Goal: Task Accomplishment & Management: Manage account settings

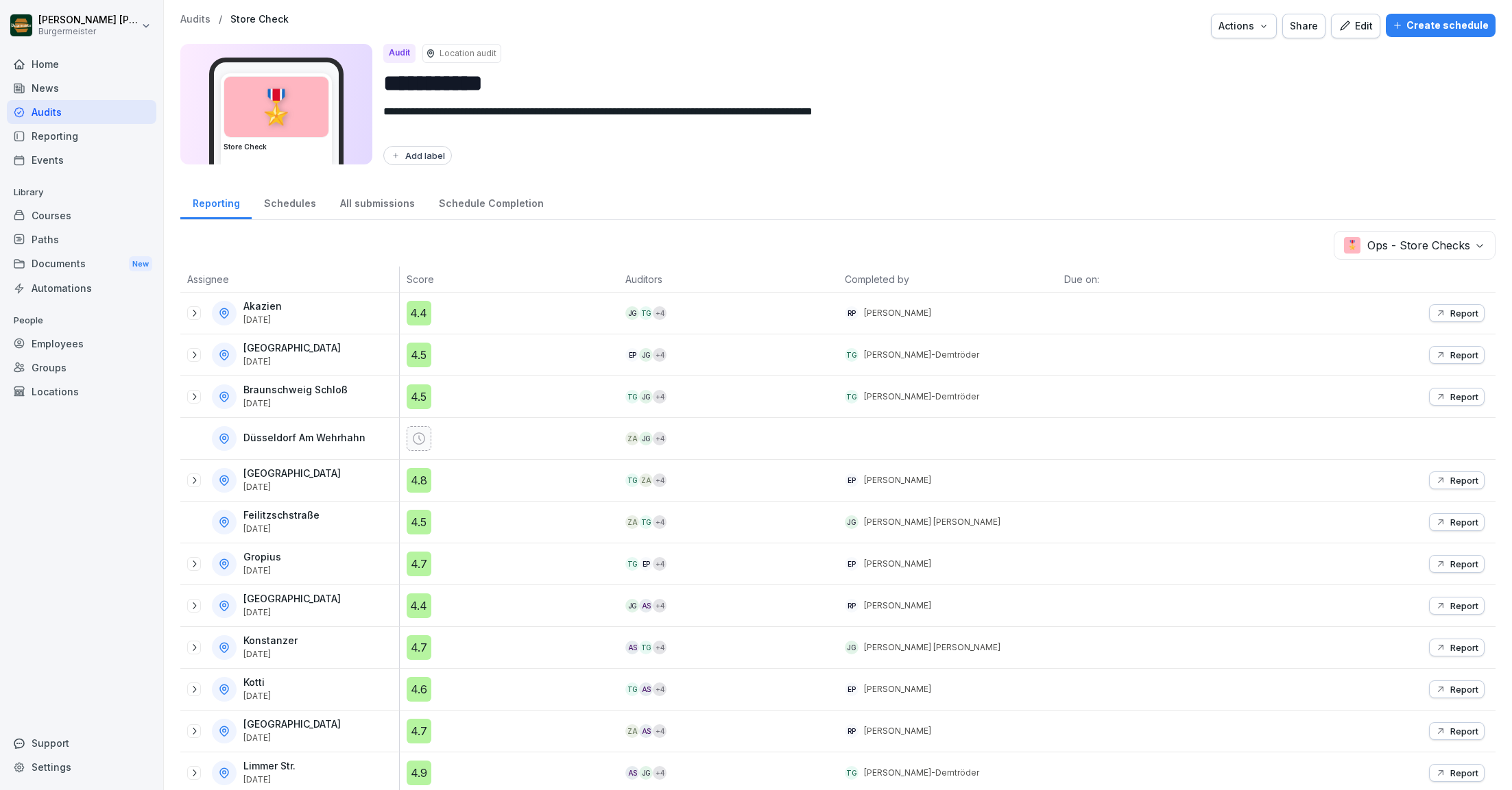
click at [98, 339] on div "Employees" at bounding box center [81, 344] width 150 height 24
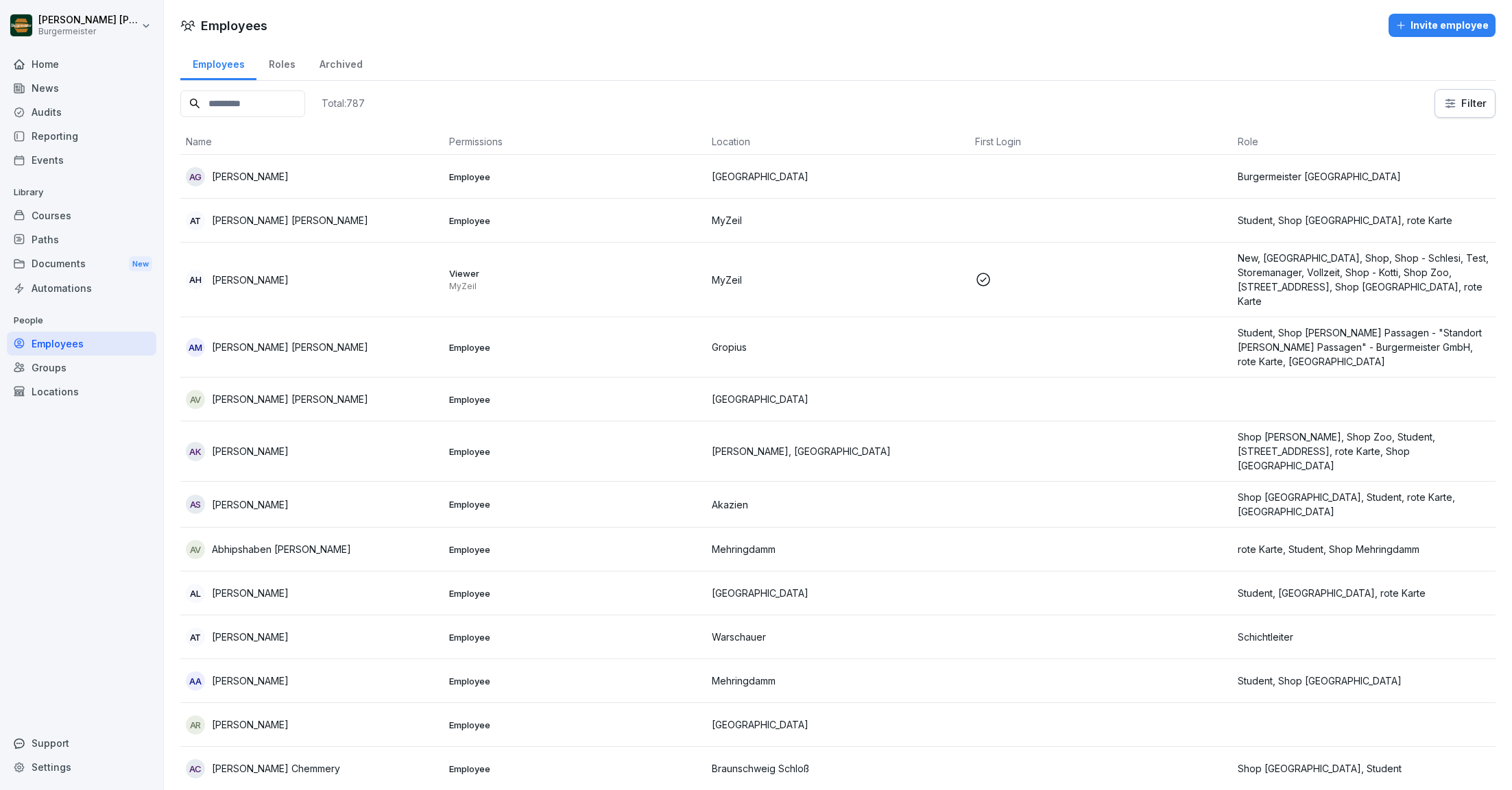
click at [259, 104] on input at bounding box center [242, 104] width 125 height 27
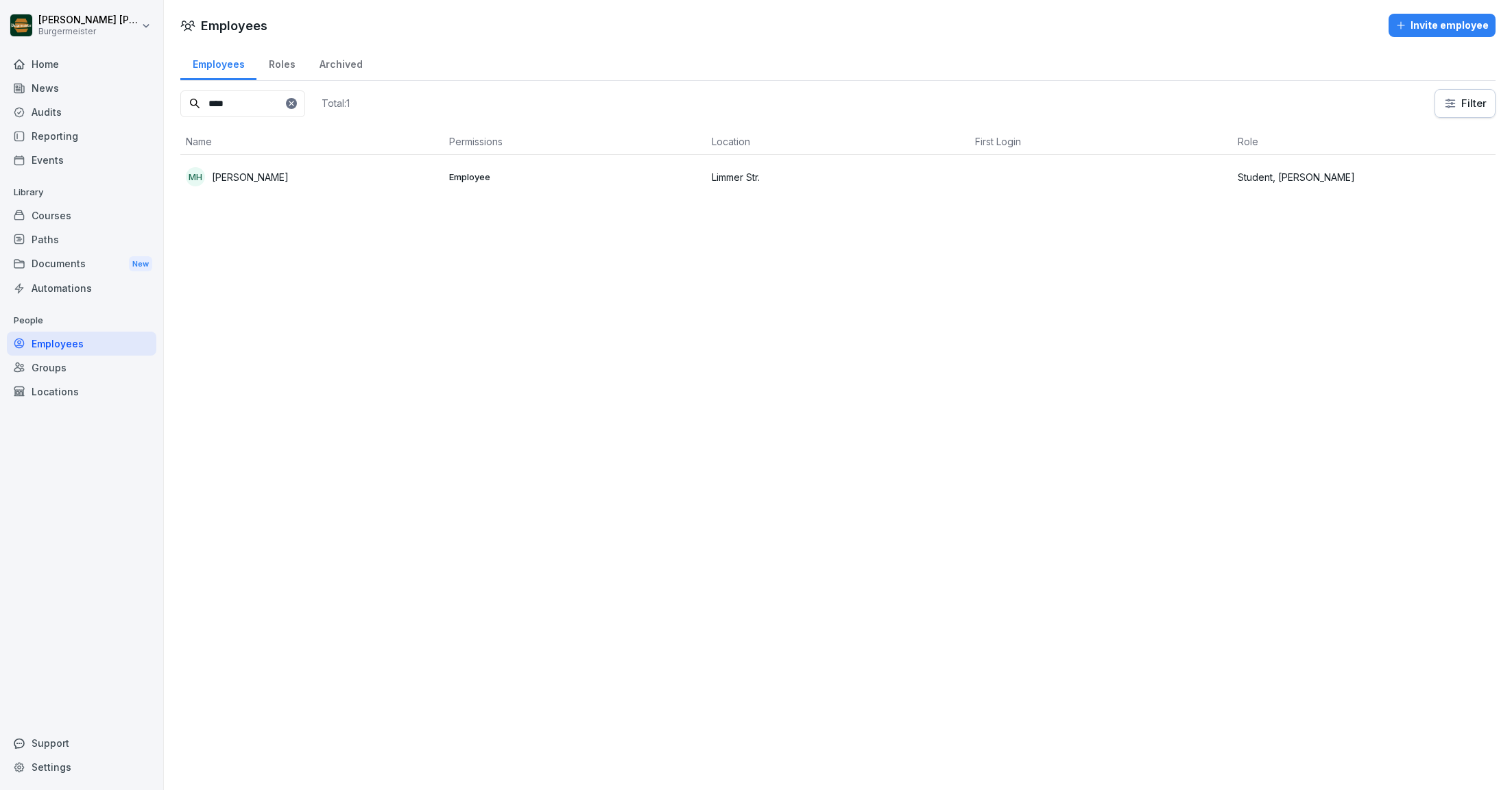
type input "****"
click at [1430, 20] on div "Invite employee" at bounding box center [1441, 25] width 93 height 15
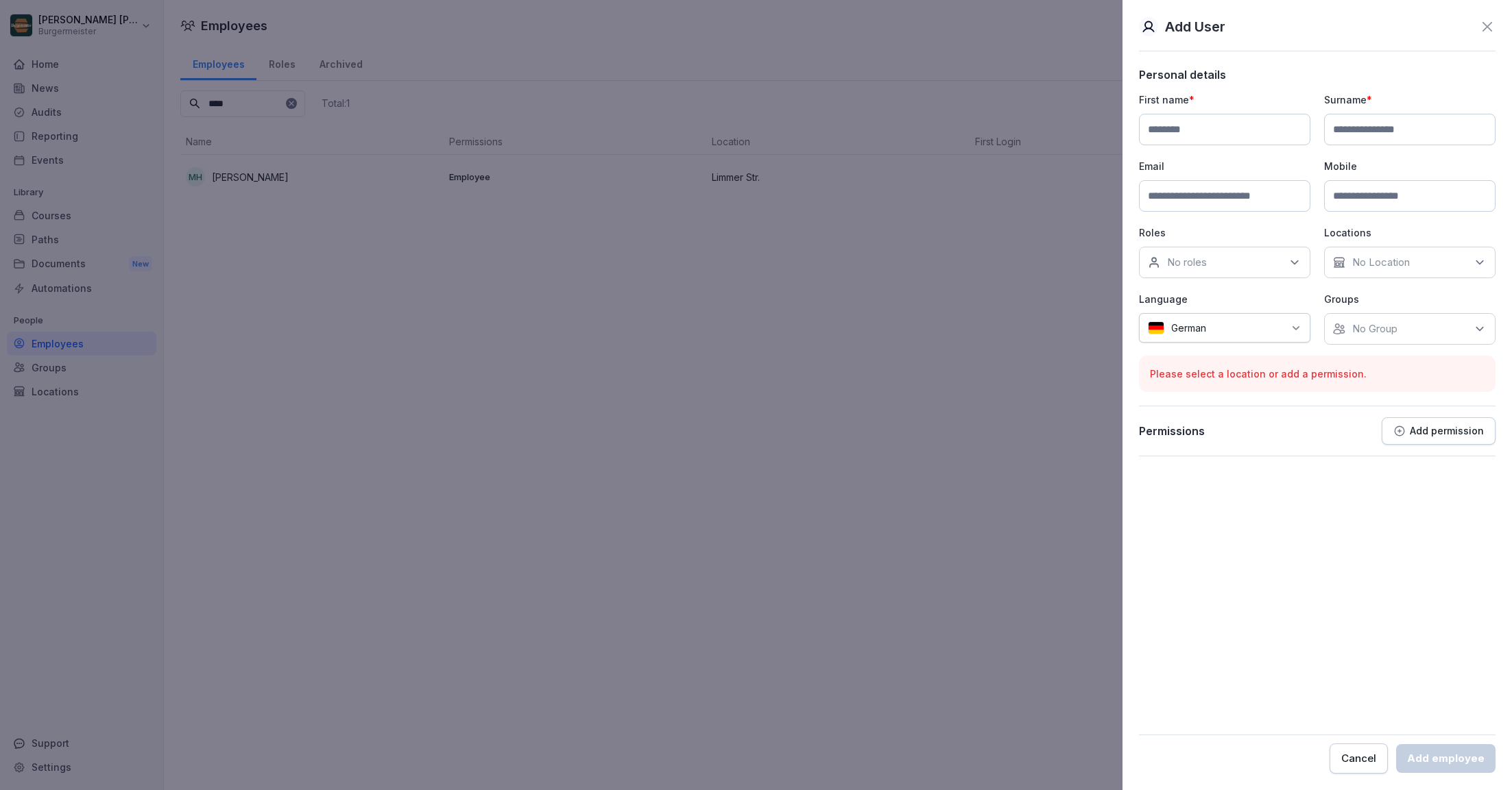
click at [1247, 130] on input at bounding box center [1224, 129] width 172 height 31
type input "*******"
type input "*********"
type input "**********"
click at [1371, 199] on input at bounding box center [1409, 196] width 172 height 31
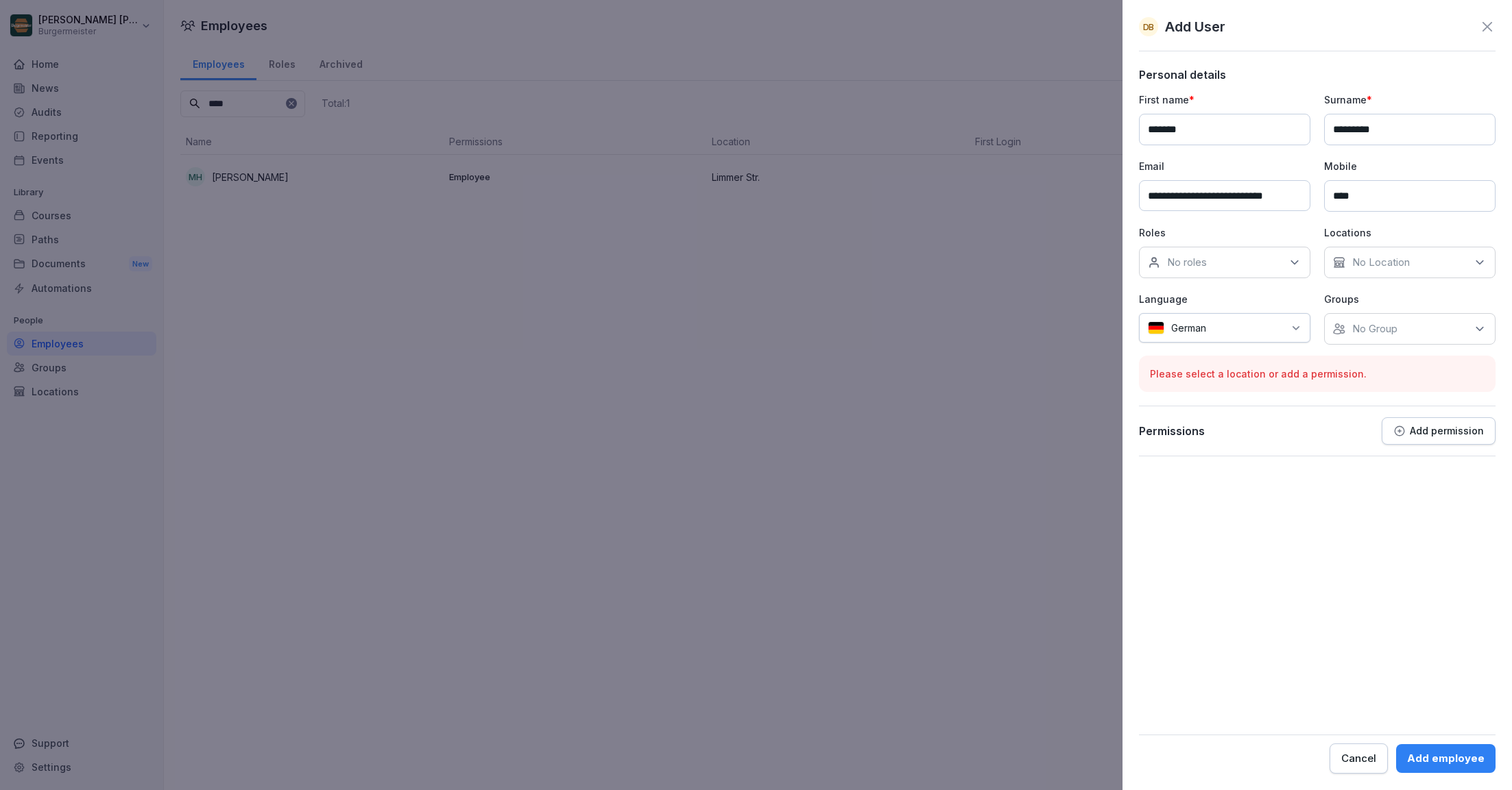
click at [1387, 264] on p "No Location" at bounding box center [1381, 262] width 58 height 14
click at [1267, 261] on div "No roles" at bounding box center [1224, 262] width 172 height 31
click at [1290, 222] on div "**********" at bounding box center [1317, 218] width 356 height 252
click at [1365, 323] on p "No Group" at bounding box center [1375, 329] width 45 height 14
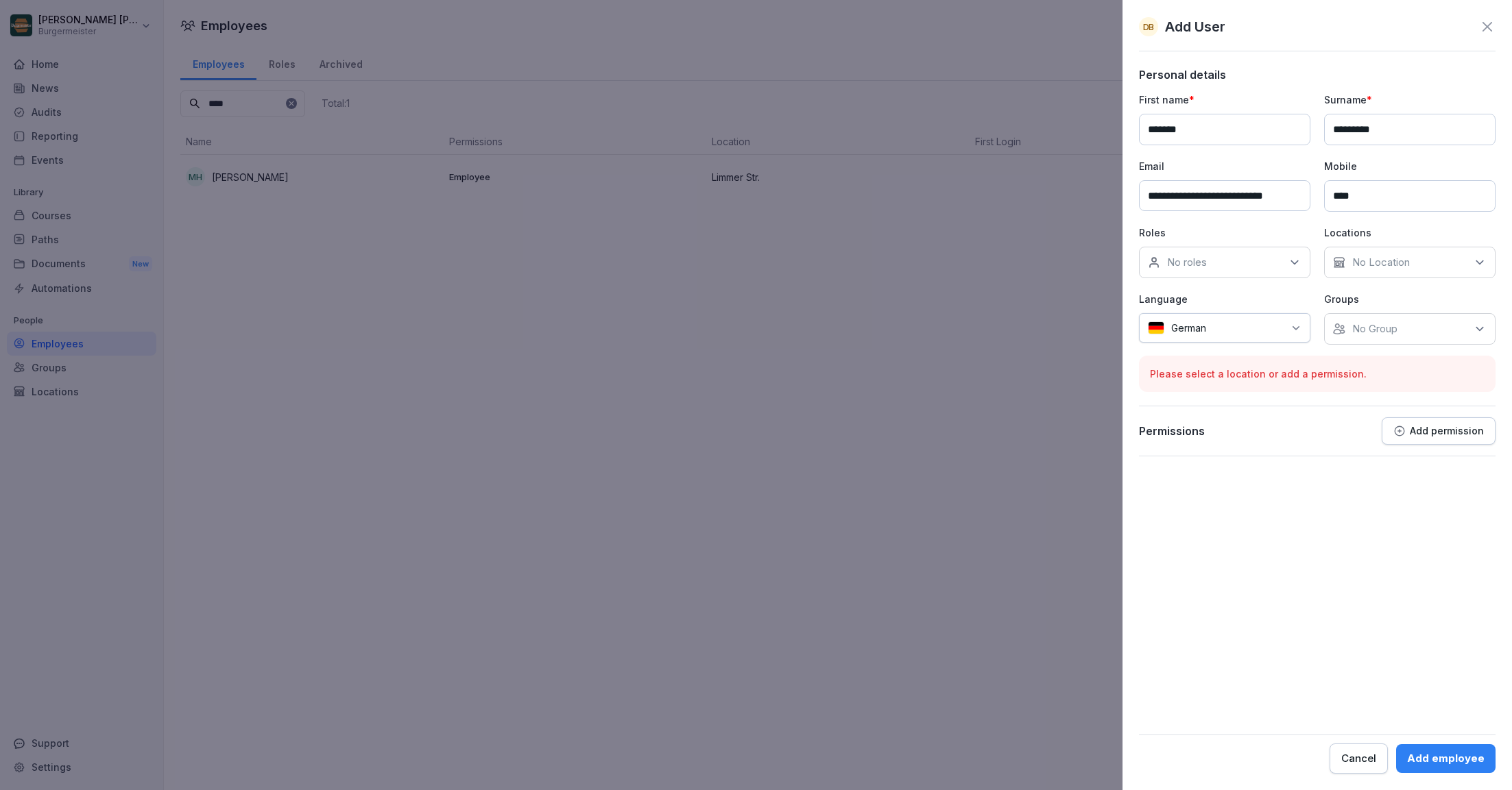
click at [1307, 288] on div "**********" at bounding box center [1317, 218] width 356 height 252
click at [1276, 319] on div "German" at bounding box center [1224, 328] width 172 height 30
click at [1279, 294] on p "Language" at bounding box center [1224, 299] width 172 height 14
click at [1431, 435] on button "Add permission" at bounding box center [1438, 431] width 114 height 27
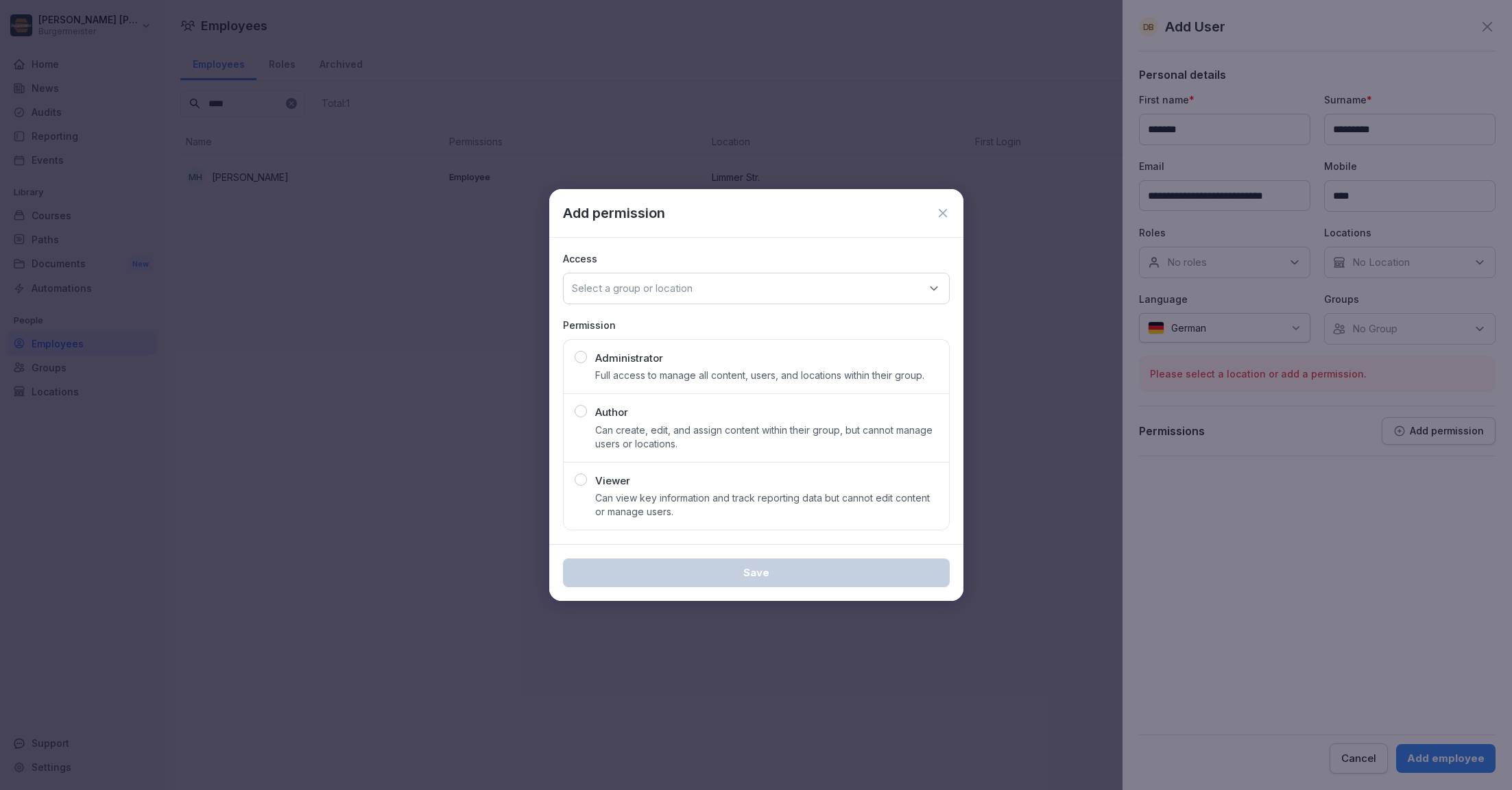
click at [733, 376] on p "Full access to manage all content, users, and locations within their group." at bounding box center [760, 376] width 329 height 14
click at [817, 306] on div "Access Select a group or location Permission Administrator Full access to manag…" at bounding box center [756, 391] width 414 height 307
click at [817, 297] on div "Select a group or location" at bounding box center [757, 288] width 387 height 31
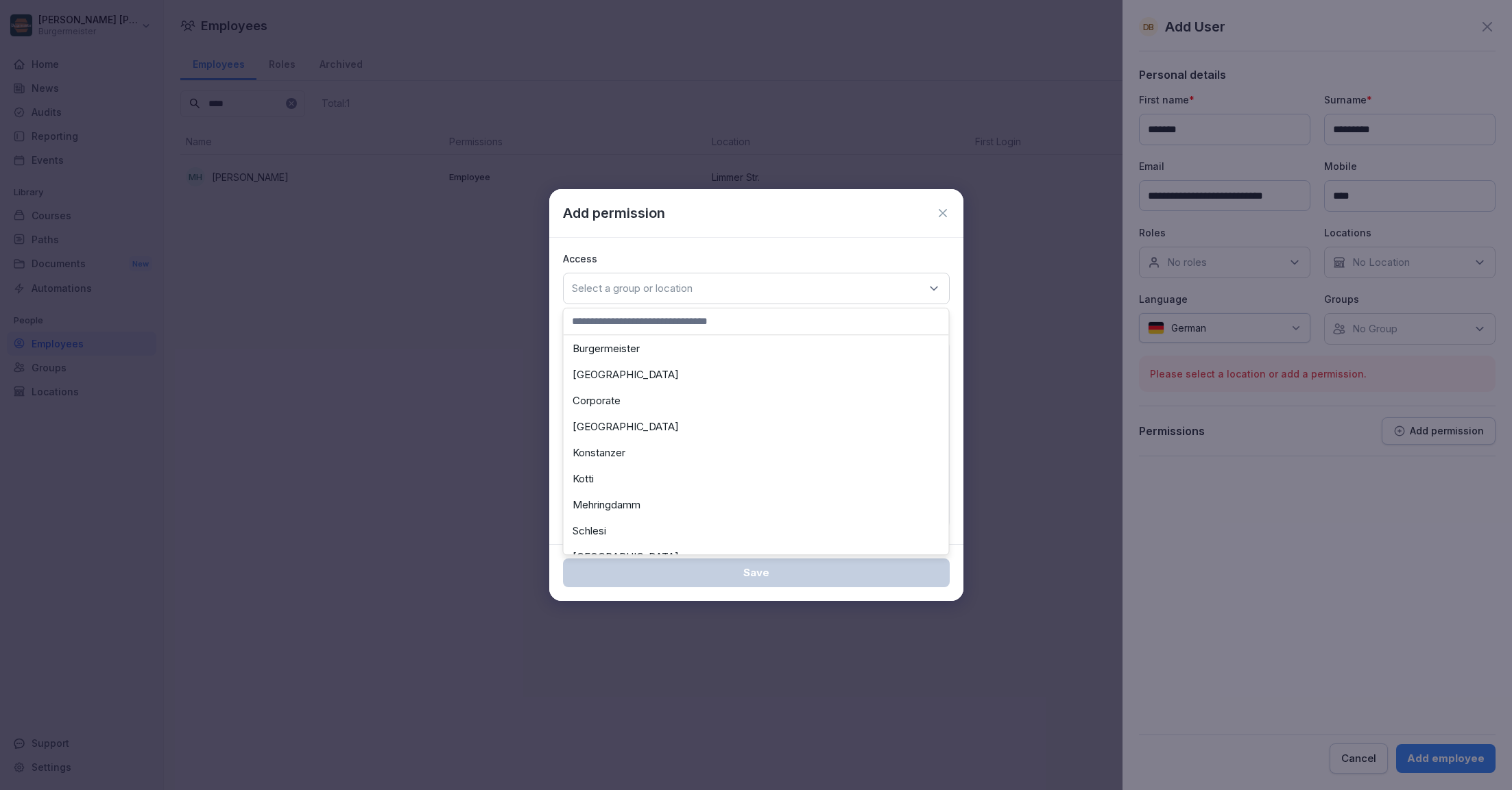
scroll to position [29, 0]
click at [651, 395] on div "Corporate" at bounding box center [756, 396] width 378 height 26
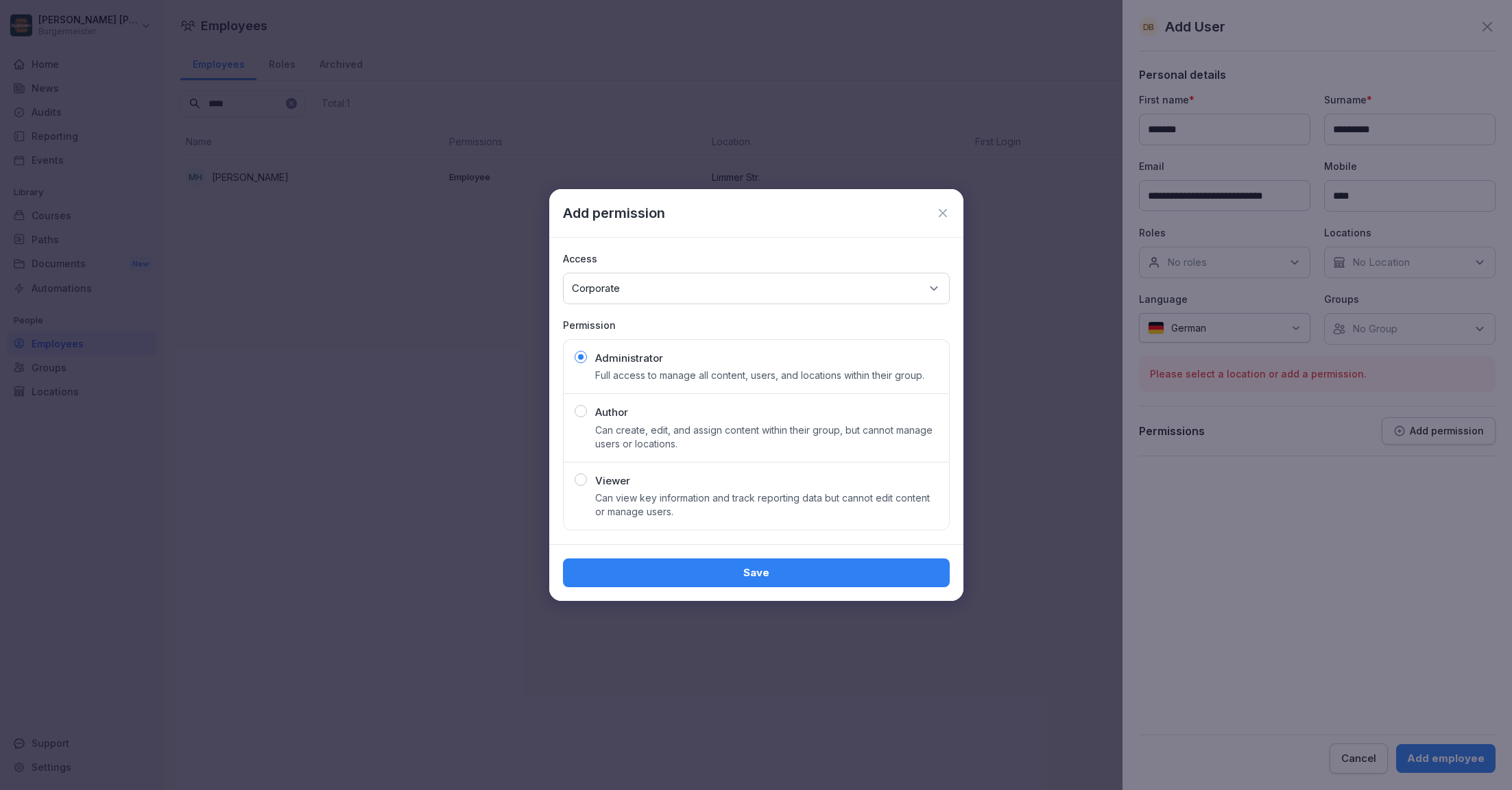
click at [754, 568] on div "Save" at bounding box center [757, 572] width 365 height 15
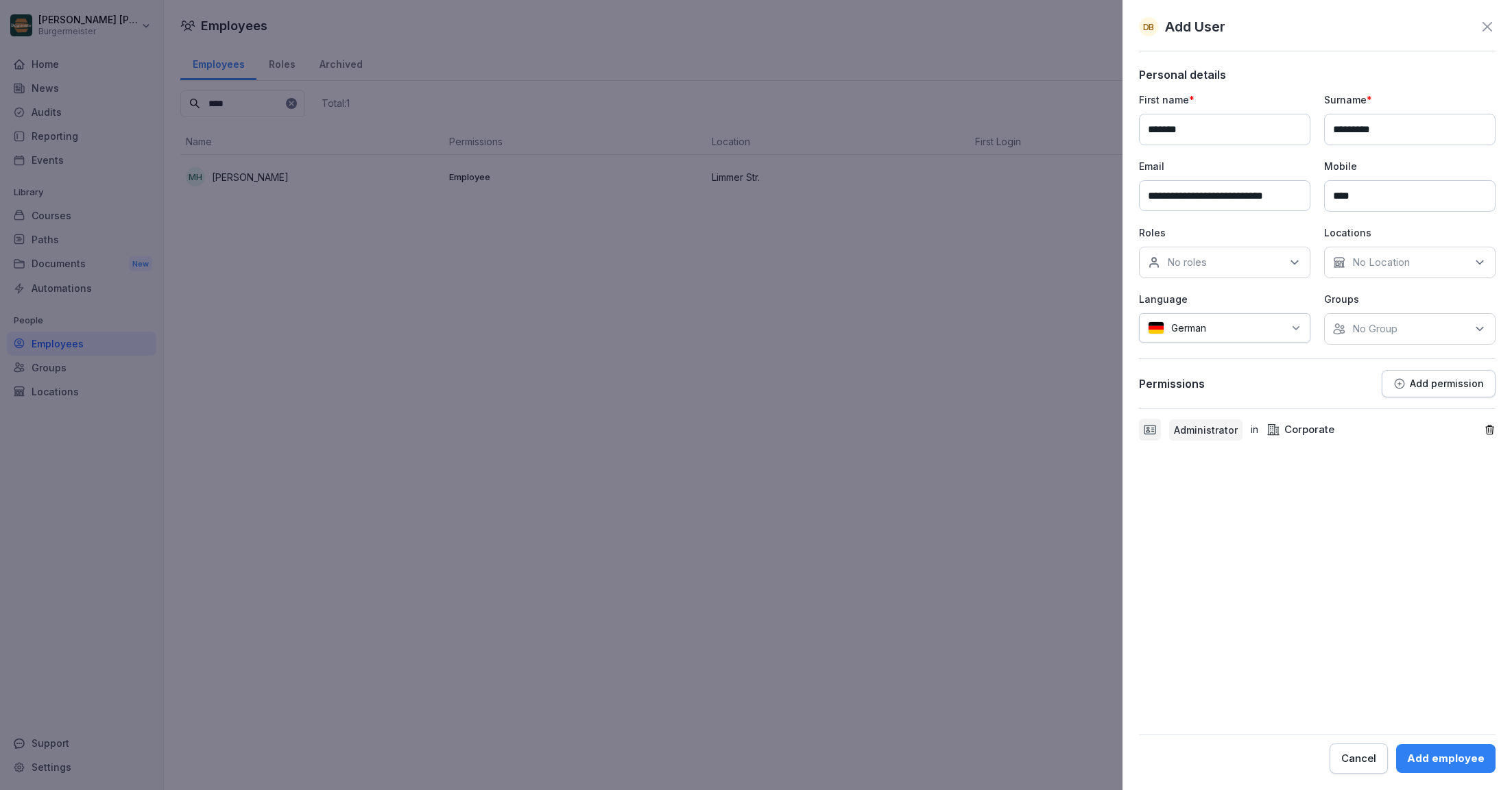
click at [1367, 196] on input "****" at bounding box center [1409, 196] width 172 height 31
click at [1394, 189] on input "****" at bounding box center [1409, 196] width 172 height 31
type input "**********"
click at [1394, 234] on p "Locations" at bounding box center [1409, 233] width 172 height 14
click at [1431, 754] on div "Add employee" at bounding box center [1445, 758] width 78 height 15
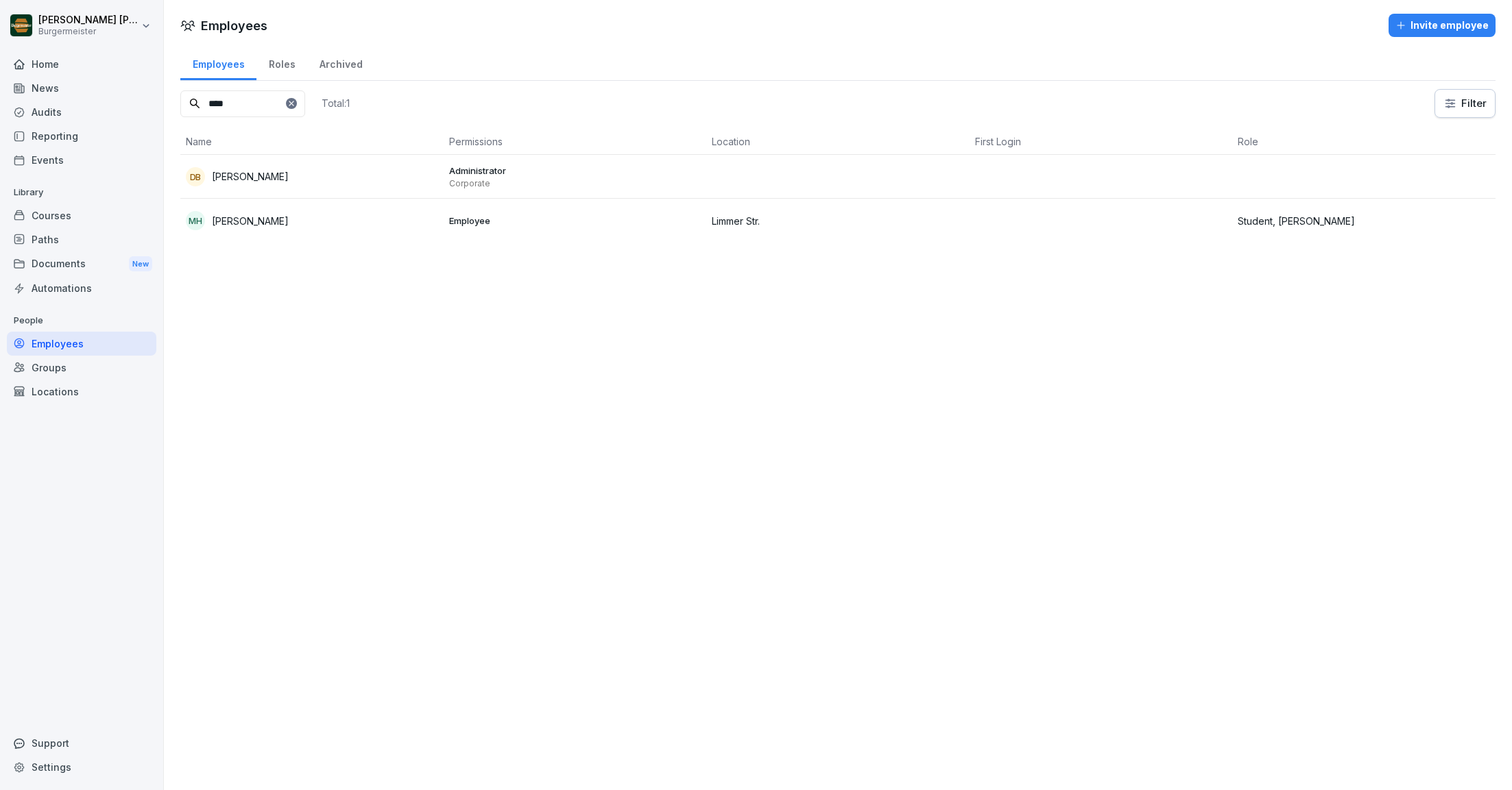
click at [247, 184] on div "DB Daniela Bräuniger" at bounding box center [312, 177] width 252 height 20
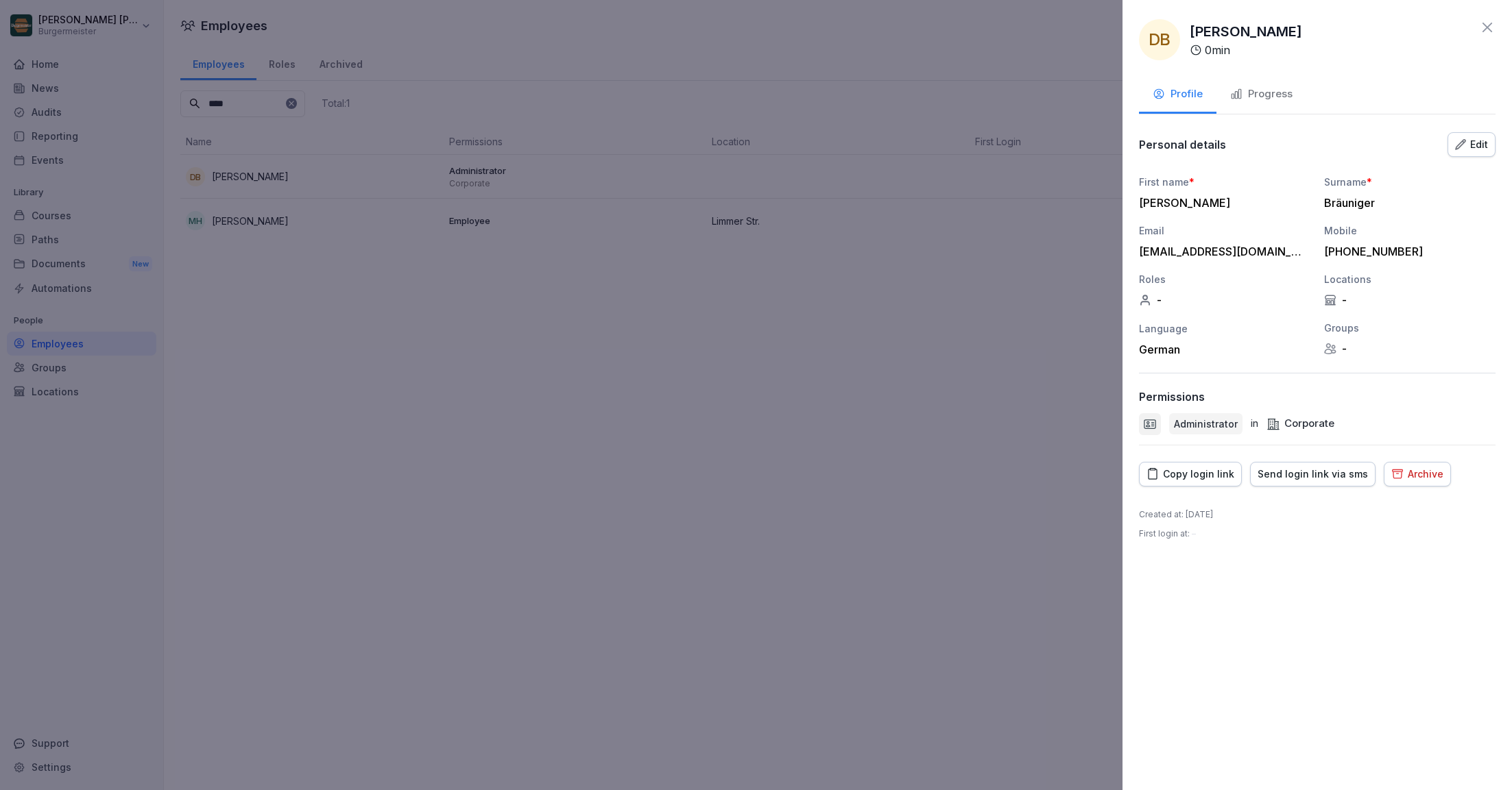
click at [1278, 475] on div "Send login link via sms" at bounding box center [1312, 474] width 110 height 15
click at [1488, 23] on icon at bounding box center [1487, 27] width 16 height 16
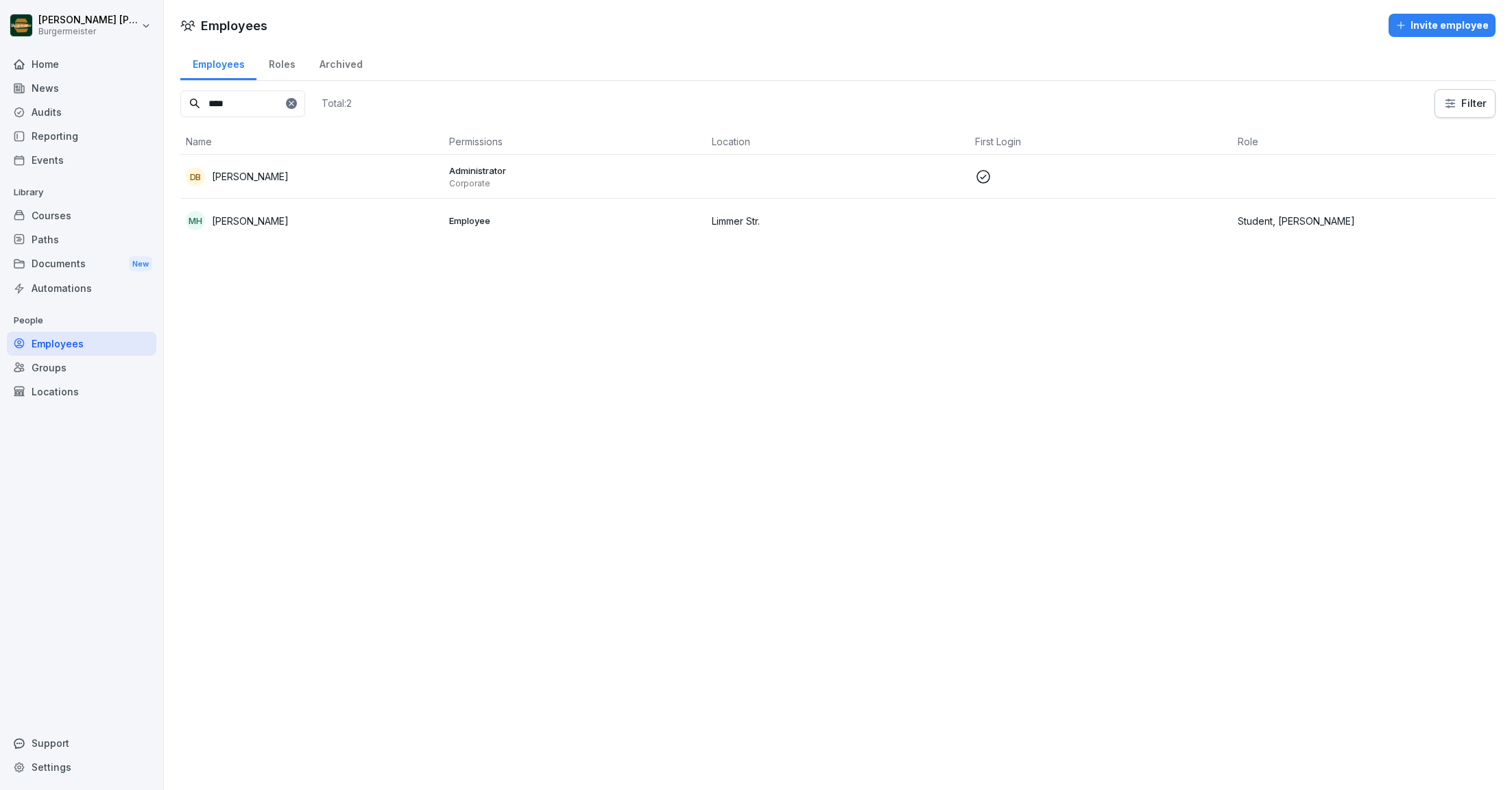
click at [287, 63] on div "Roles" at bounding box center [281, 63] width 51 height 35
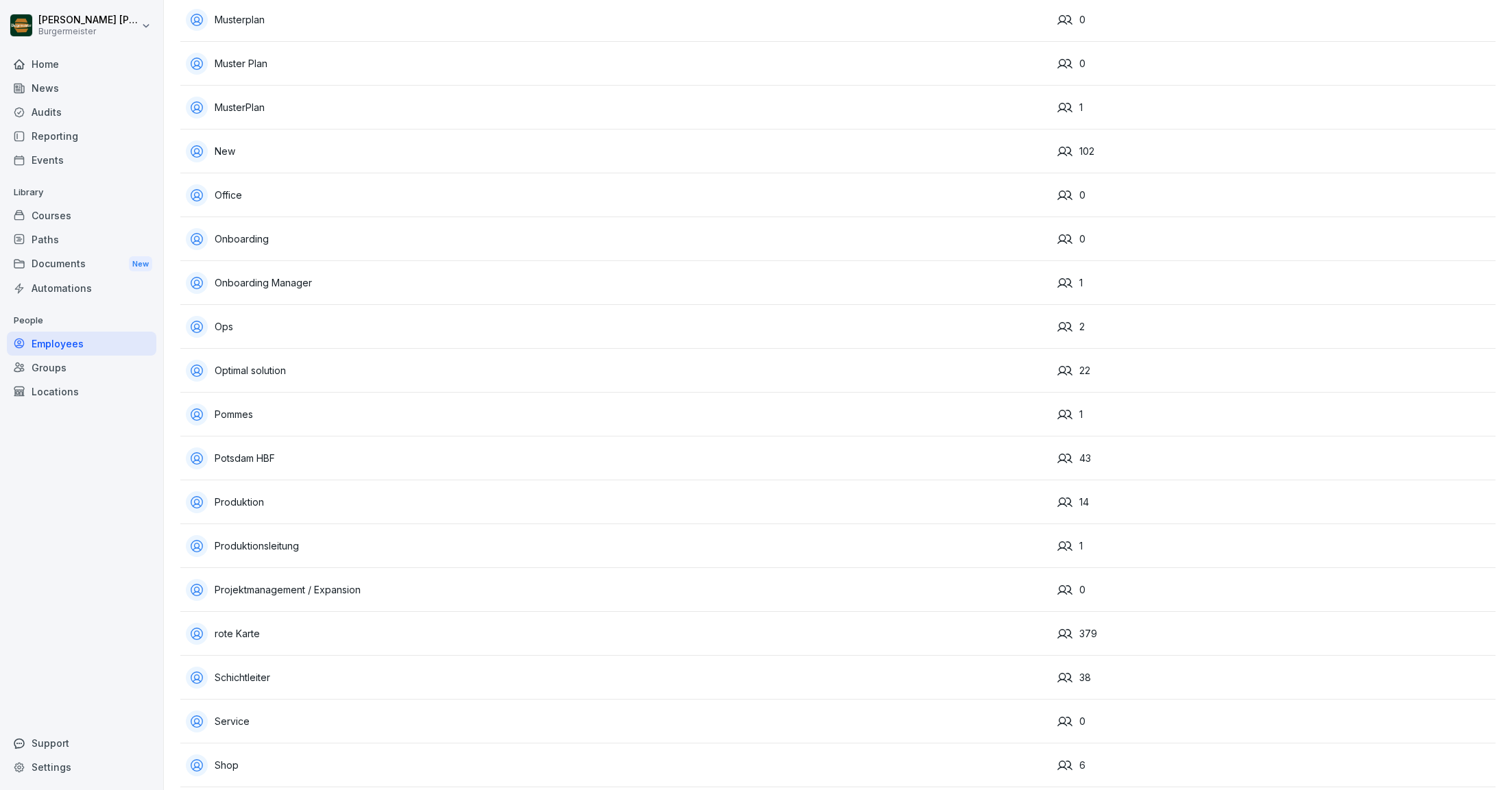
scroll to position [2004, 0]
click at [60, 261] on div "Documents New" at bounding box center [81, 264] width 150 height 25
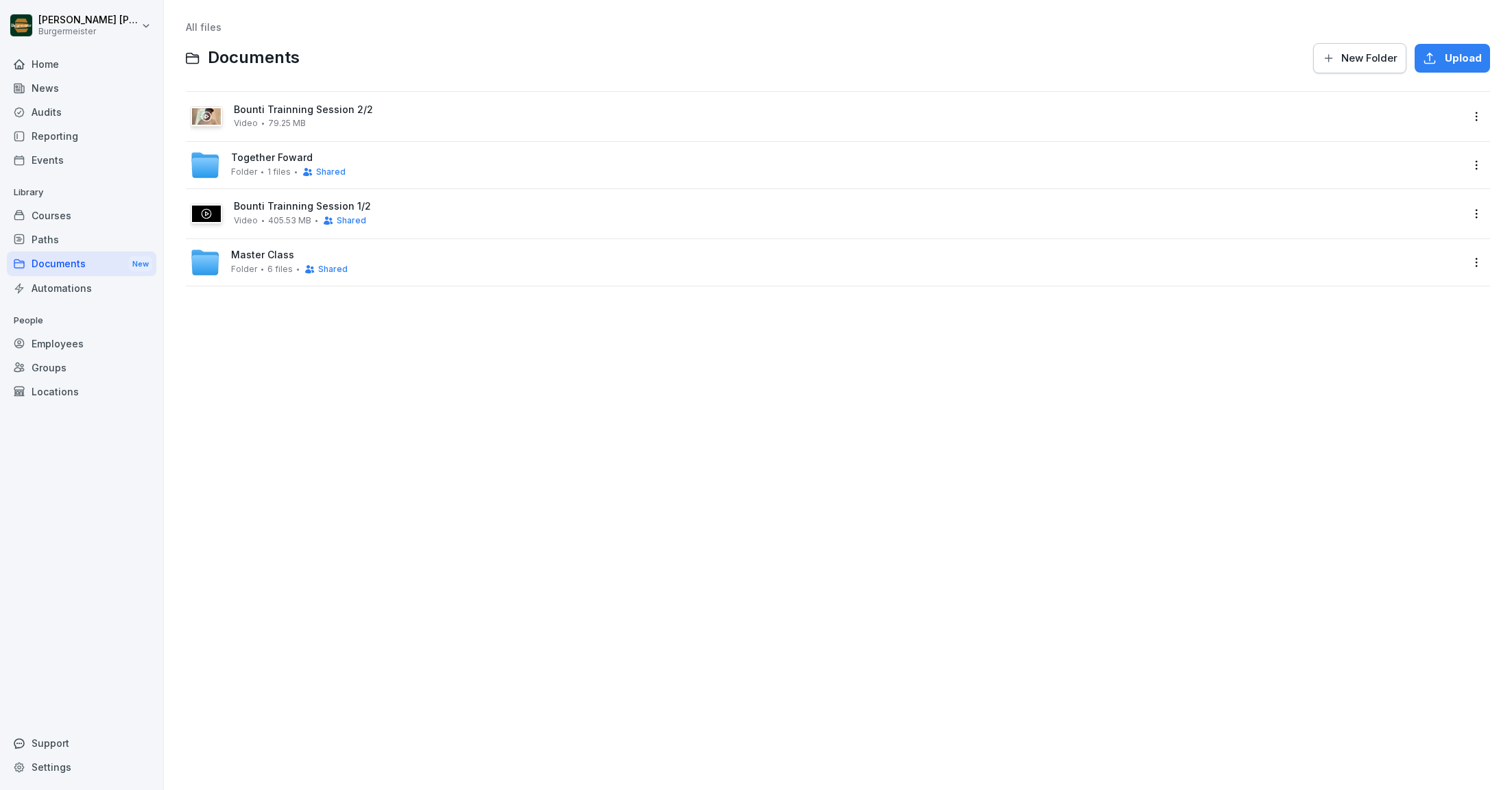
click at [57, 109] on div "Audits" at bounding box center [81, 112] width 150 height 24
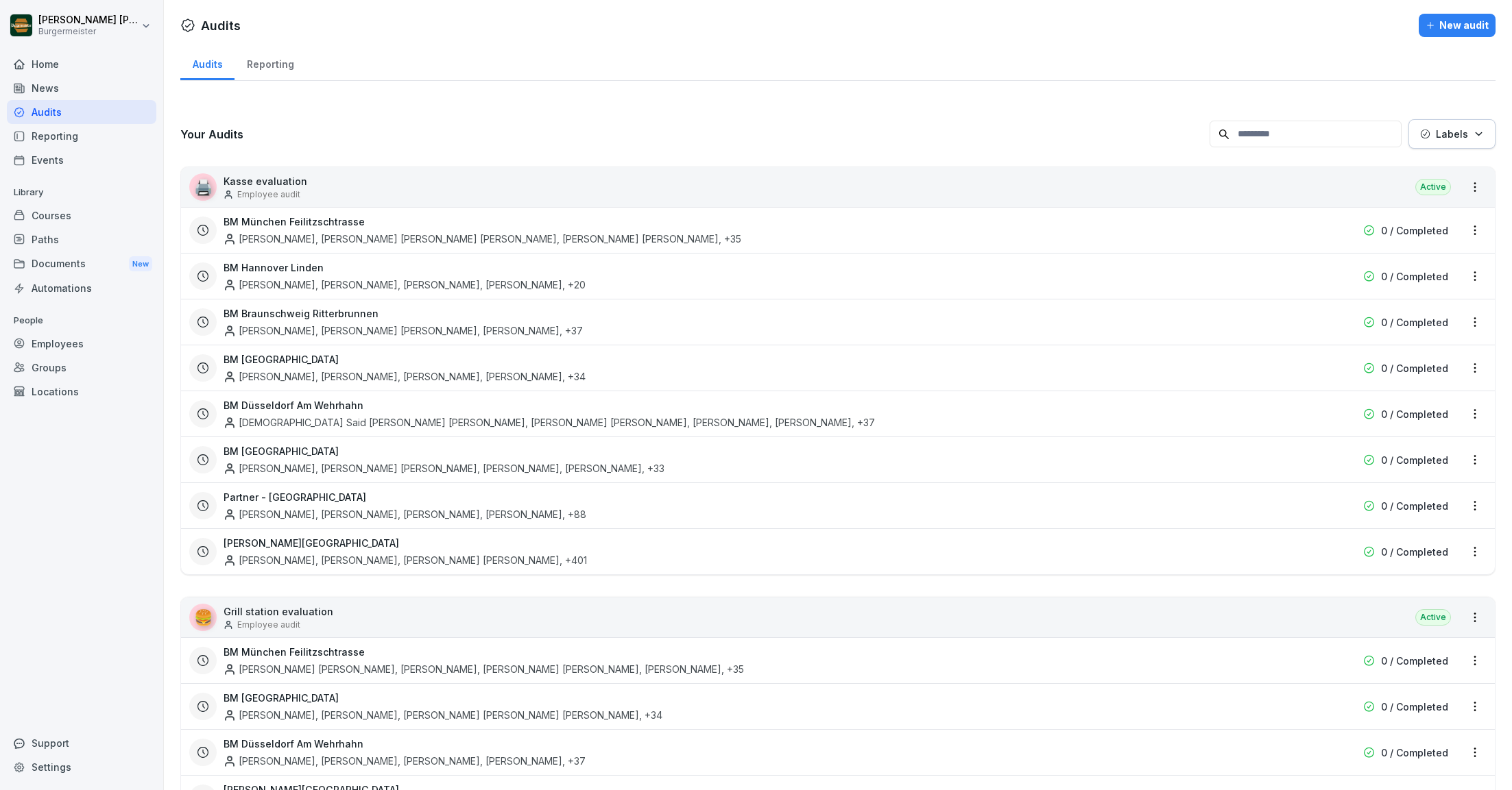
click at [52, 236] on div "Paths" at bounding box center [81, 240] width 150 height 24
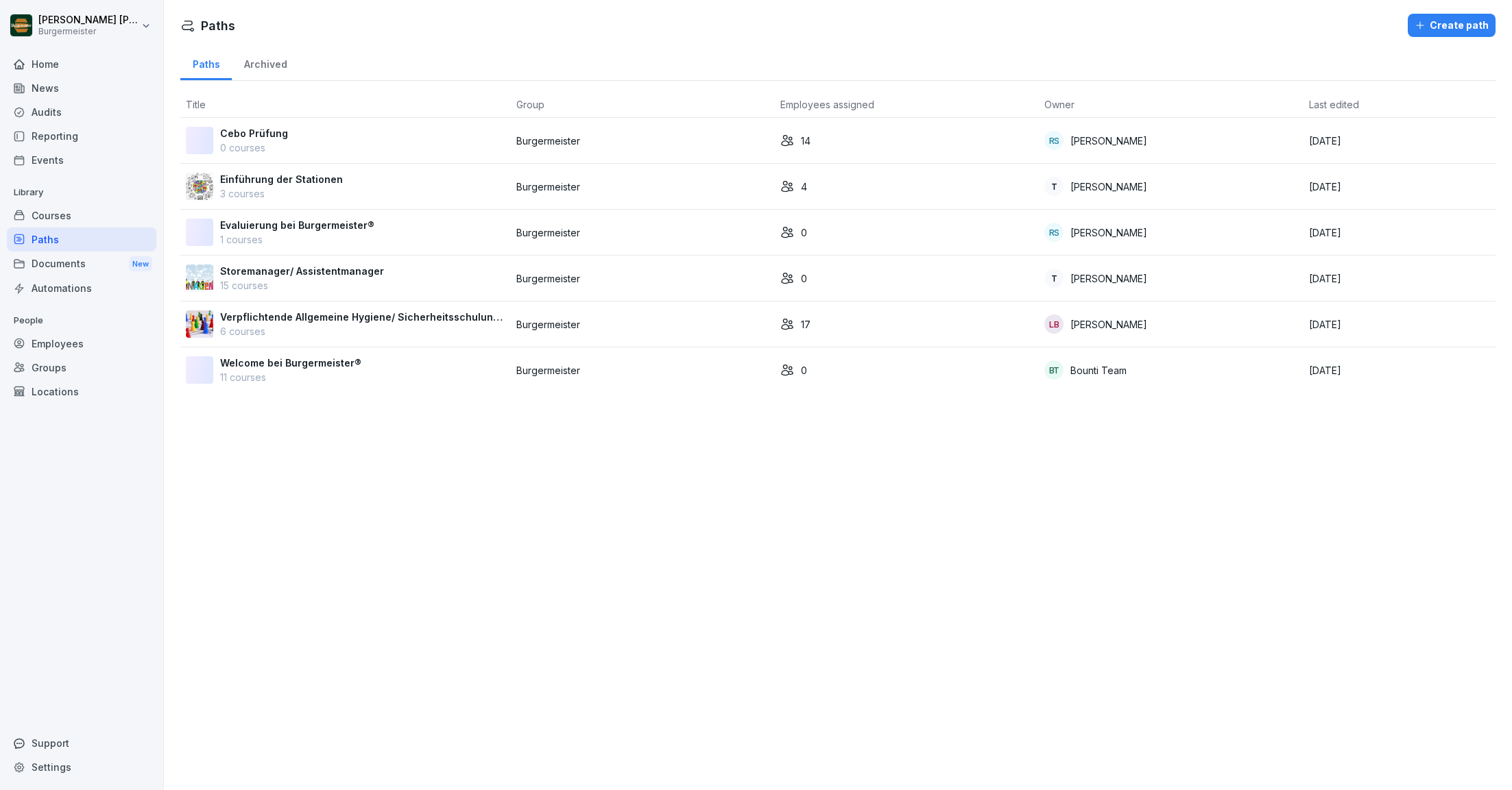
click at [56, 221] on div "Courses" at bounding box center [81, 215] width 150 height 24
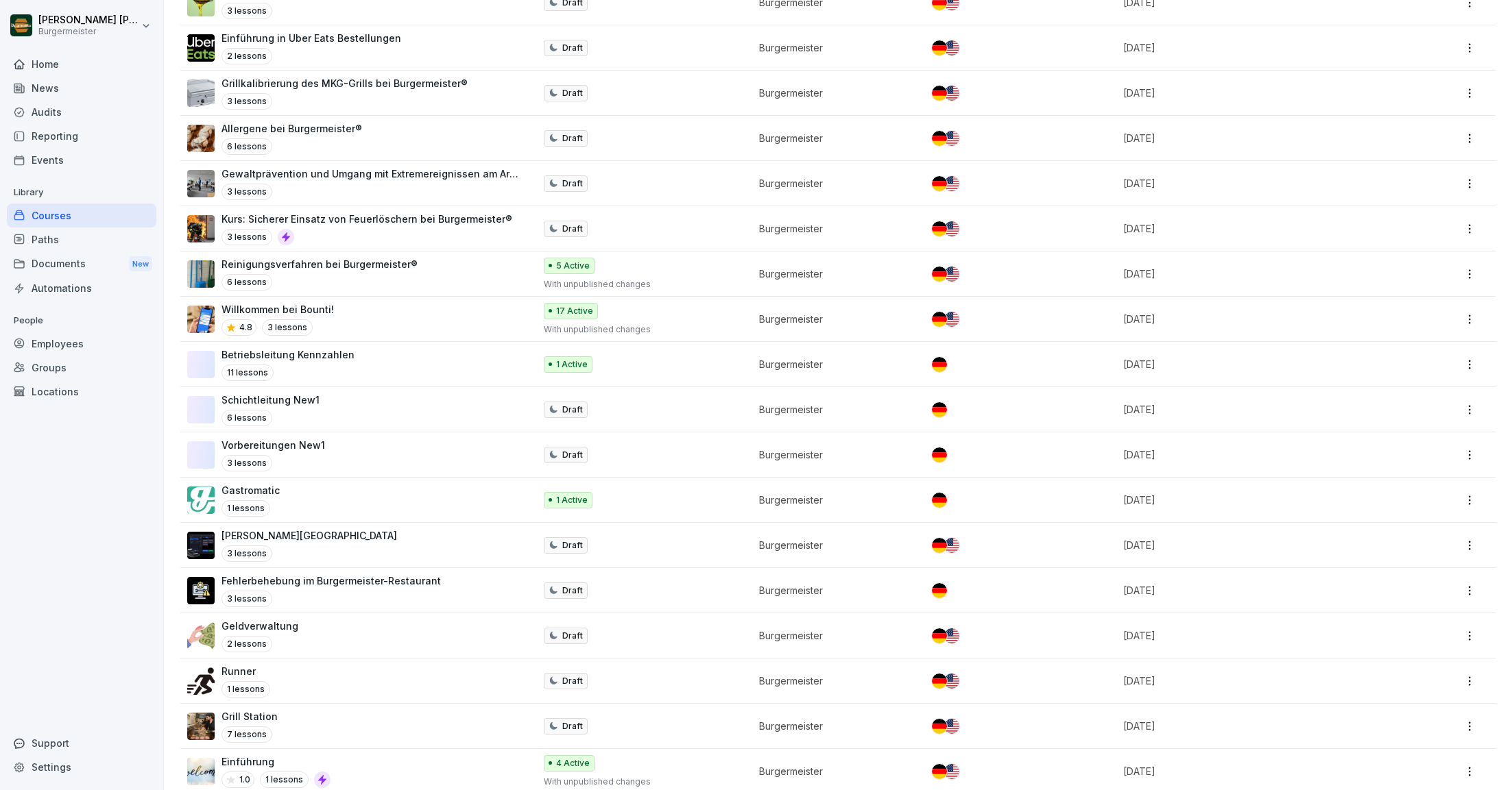
scroll to position [1217, 0]
click at [44, 242] on div "Paths" at bounding box center [81, 240] width 150 height 24
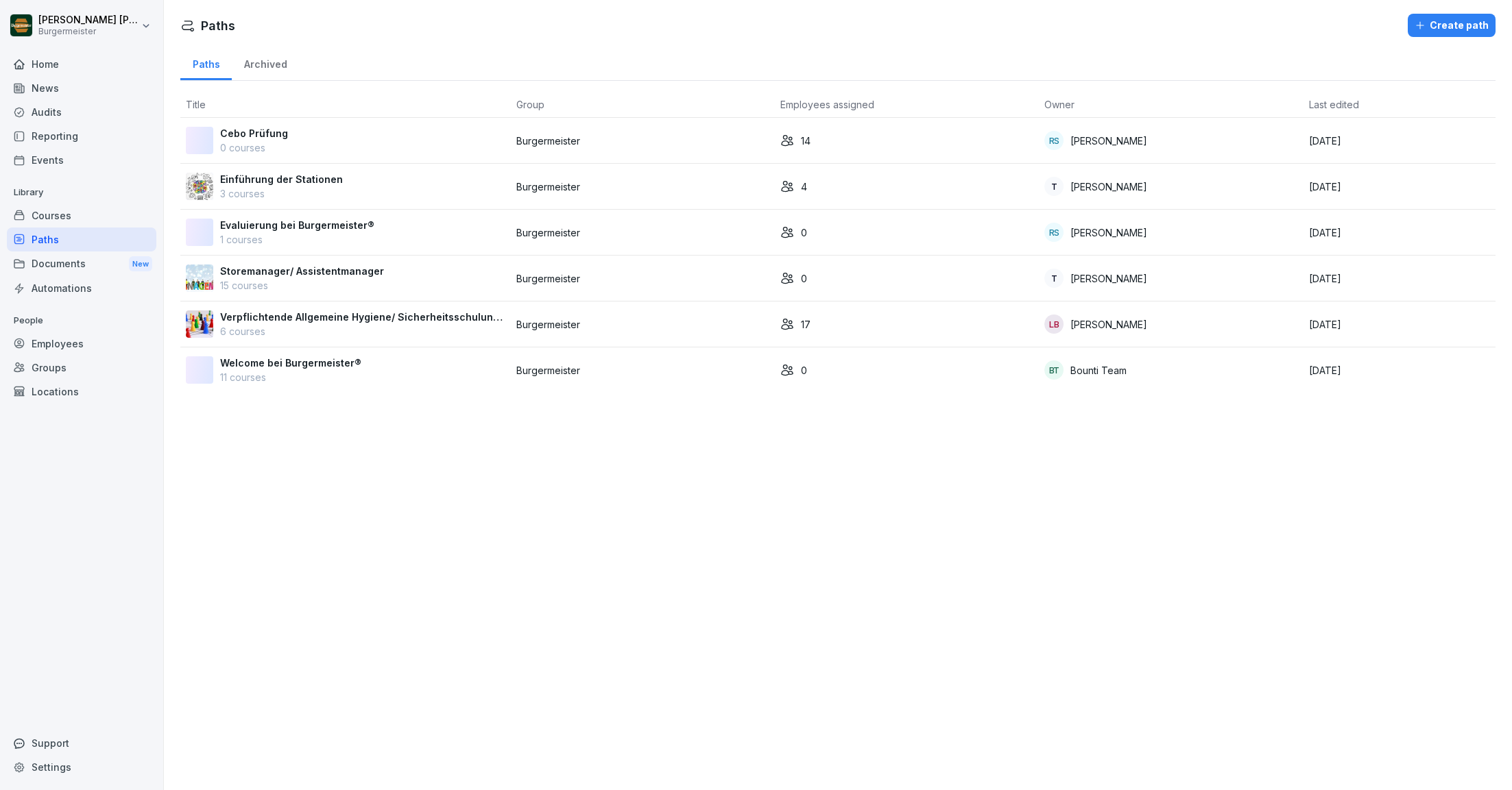
click at [371, 374] on div "Welcome bei Burgermeister® 11 courses" at bounding box center [345, 370] width 320 height 29
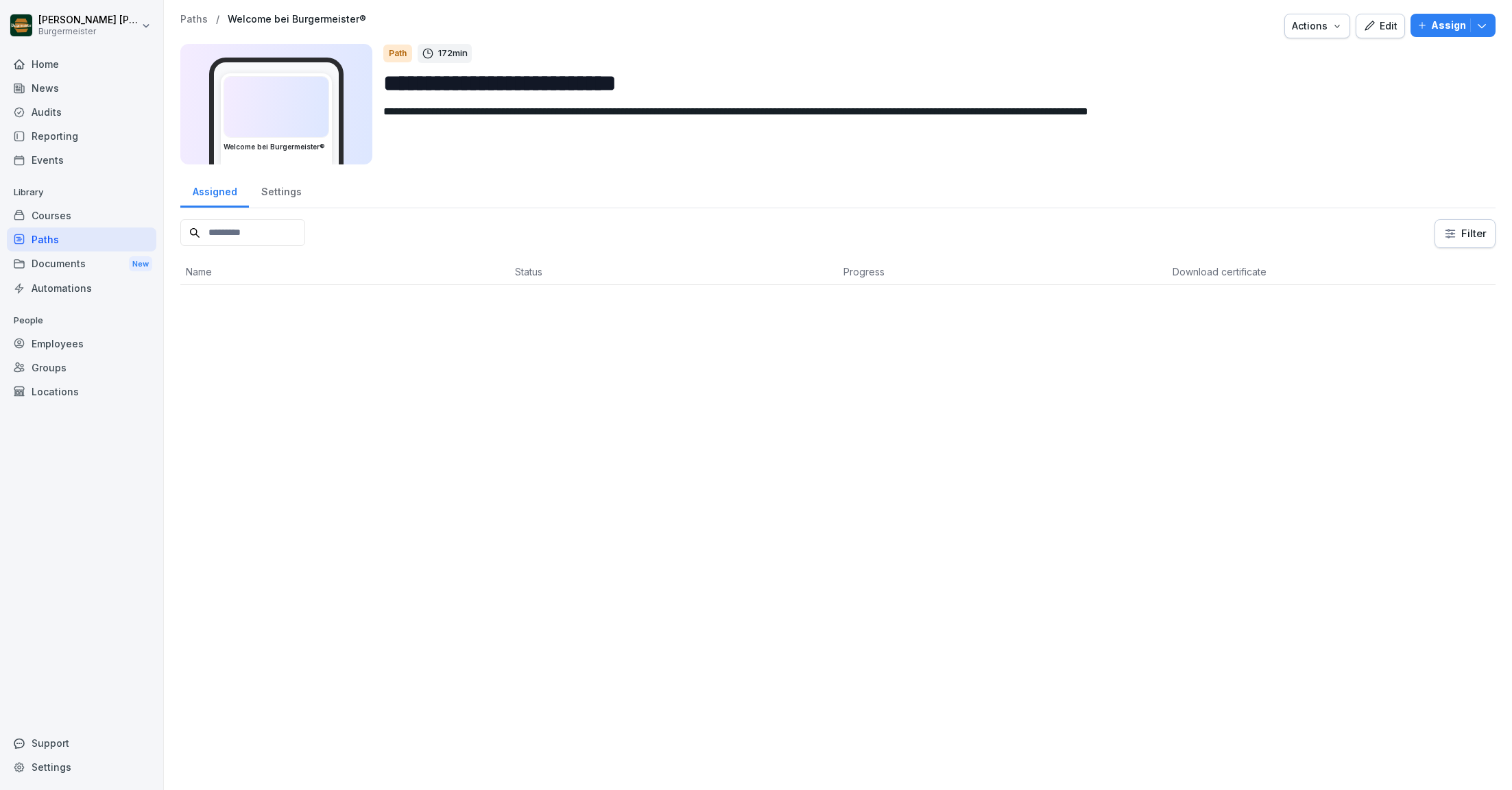
click at [1376, 27] on icon "button" at bounding box center [1369, 26] width 13 height 13
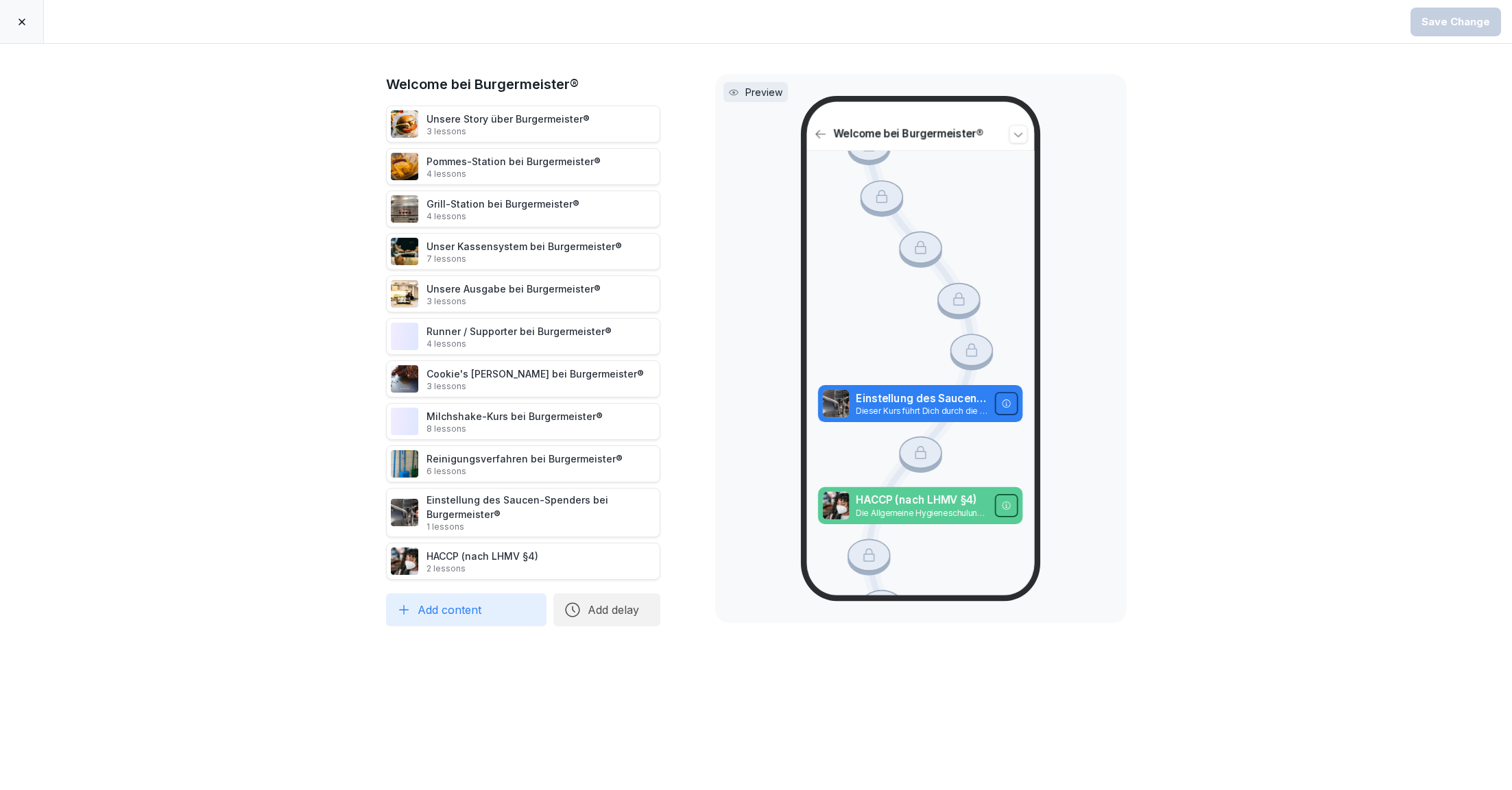
scroll to position [2898, 0]
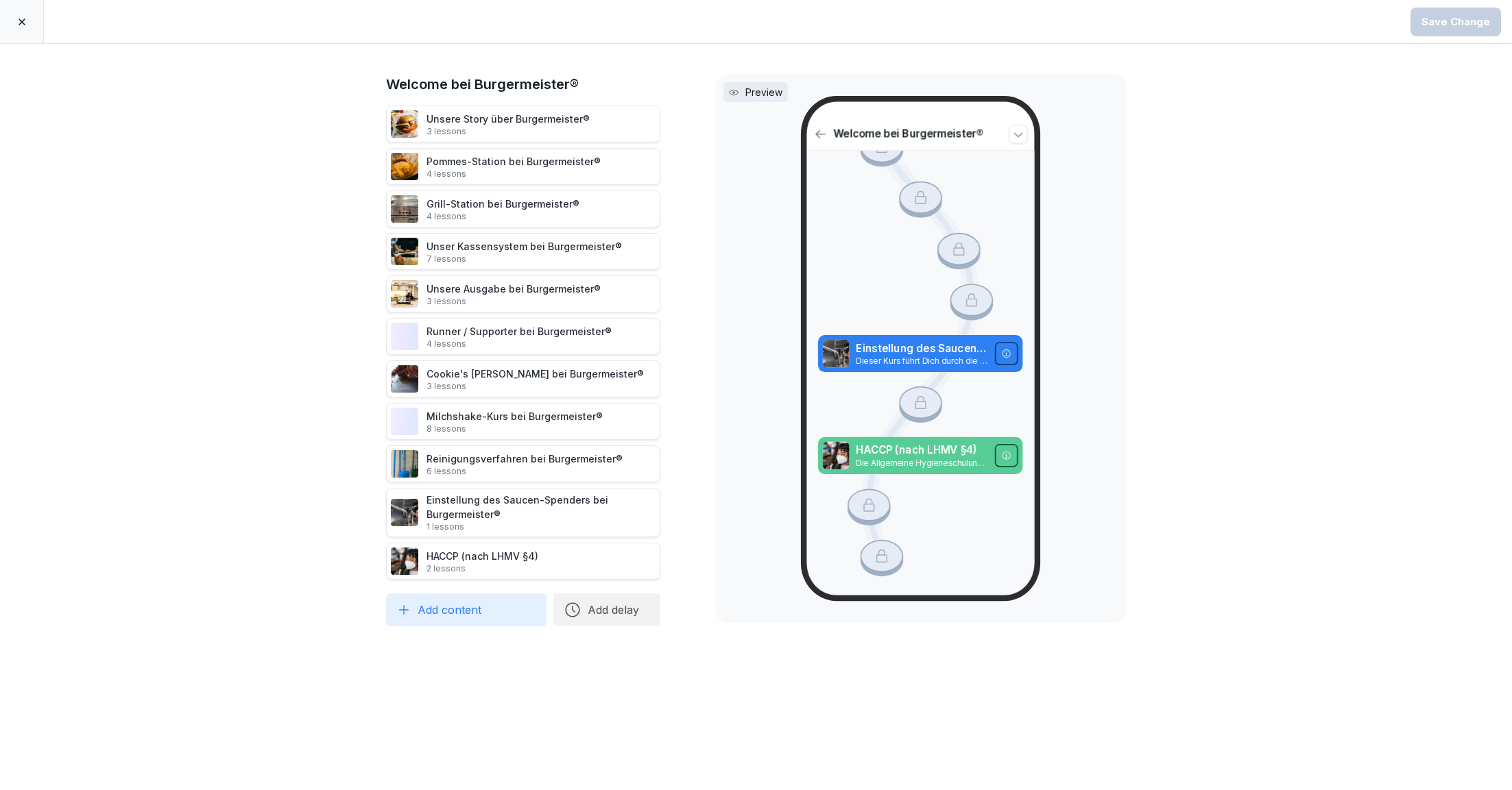
click at [16, 27] on div at bounding box center [22, 21] width 44 height 43
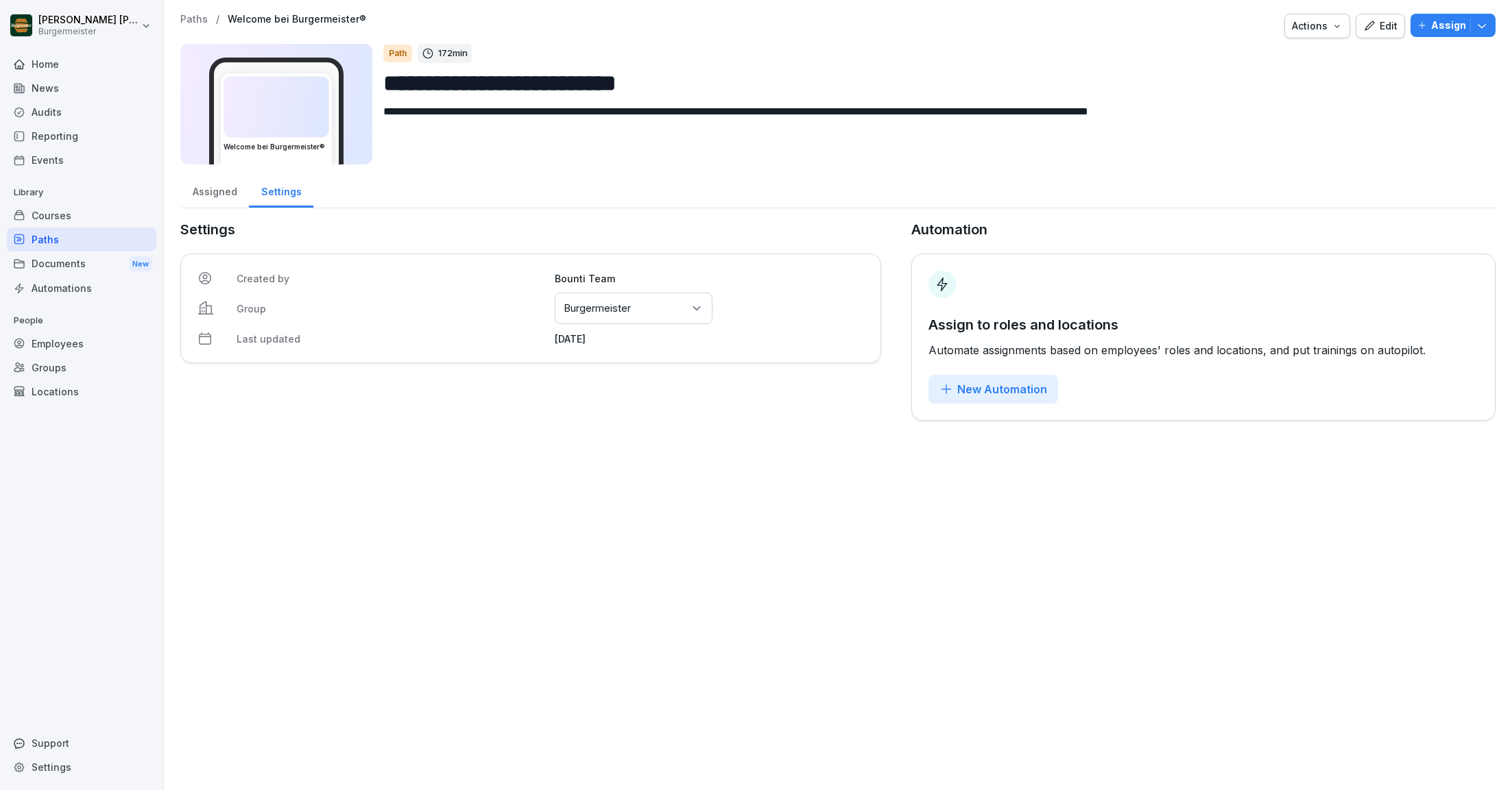
click at [52, 261] on div "Documents New" at bounding box center [81, 264] width 150 height 25
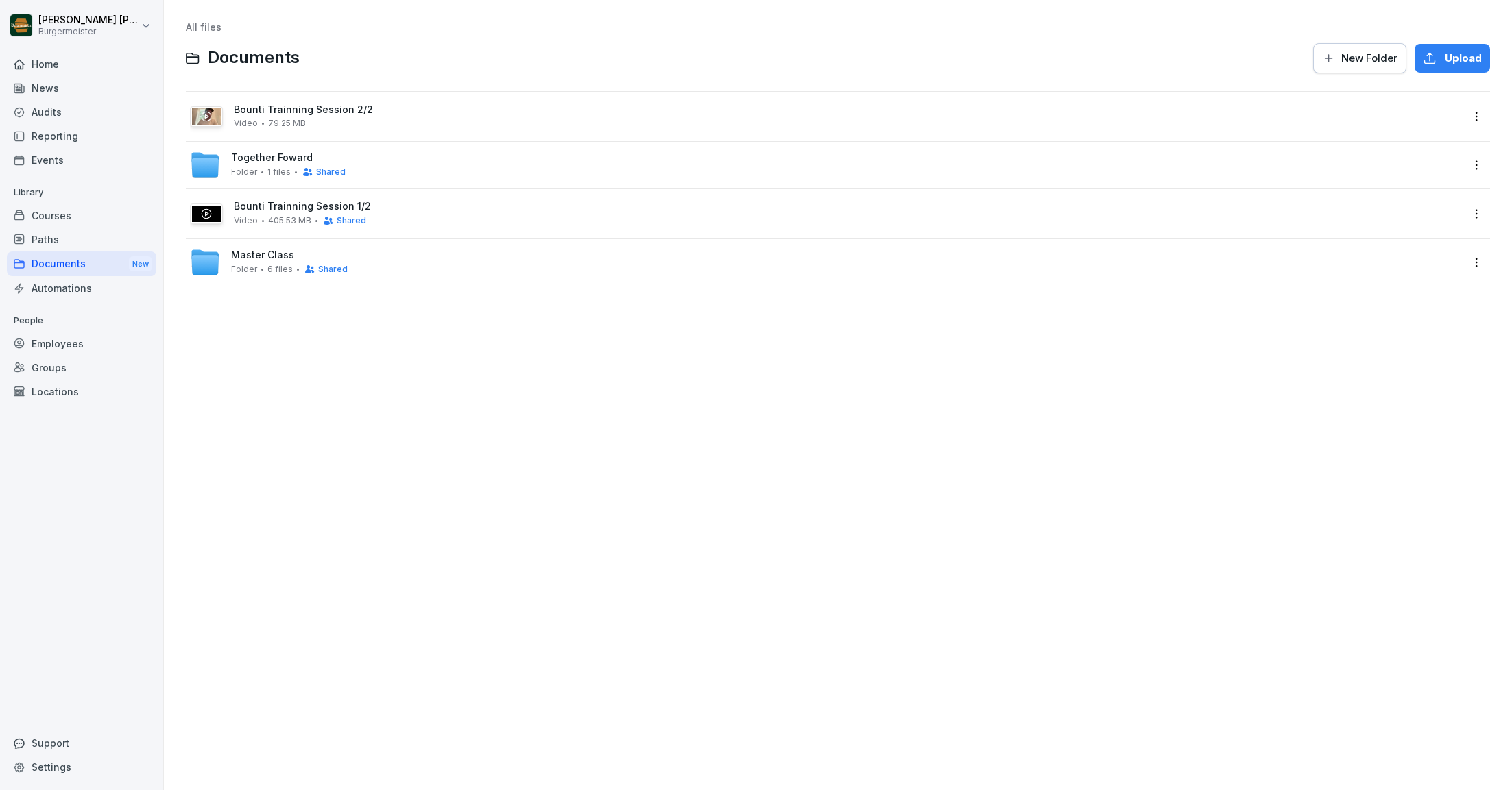
click at [363, 272] on div "Master Class Folder 6 files Shared" at bounding box center [825, 262] width 1271 height 31
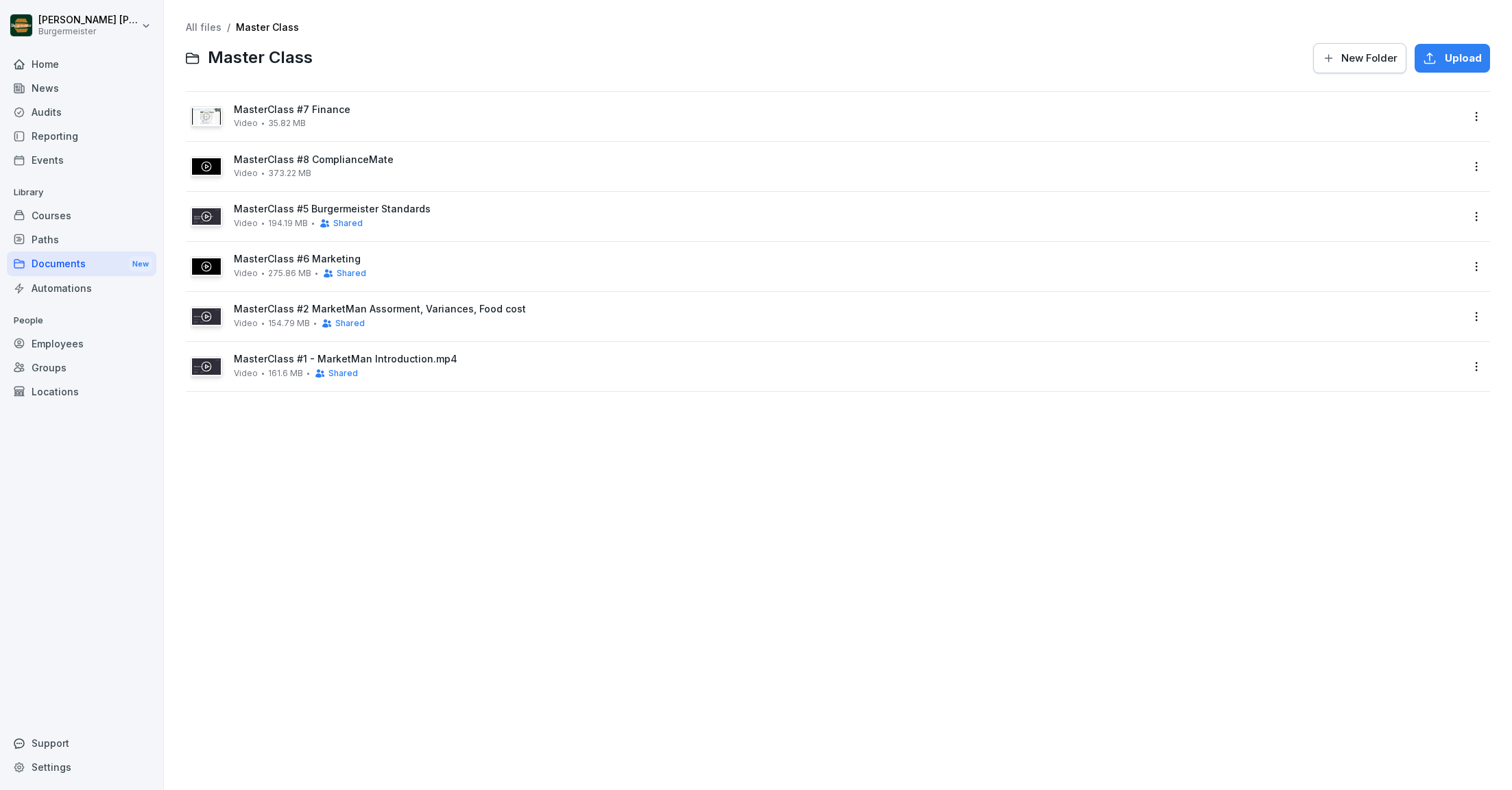
click at [1478, 363] on html "[PERSON_NAME] [PERSON_NAME] Home News Audits Reporting Events Library Courses P…" at bounding box center [756, 395] width 1512 height 790
click at [1399, 417] on div "Share" at bounding box center [1395, 421] width 31 height 16
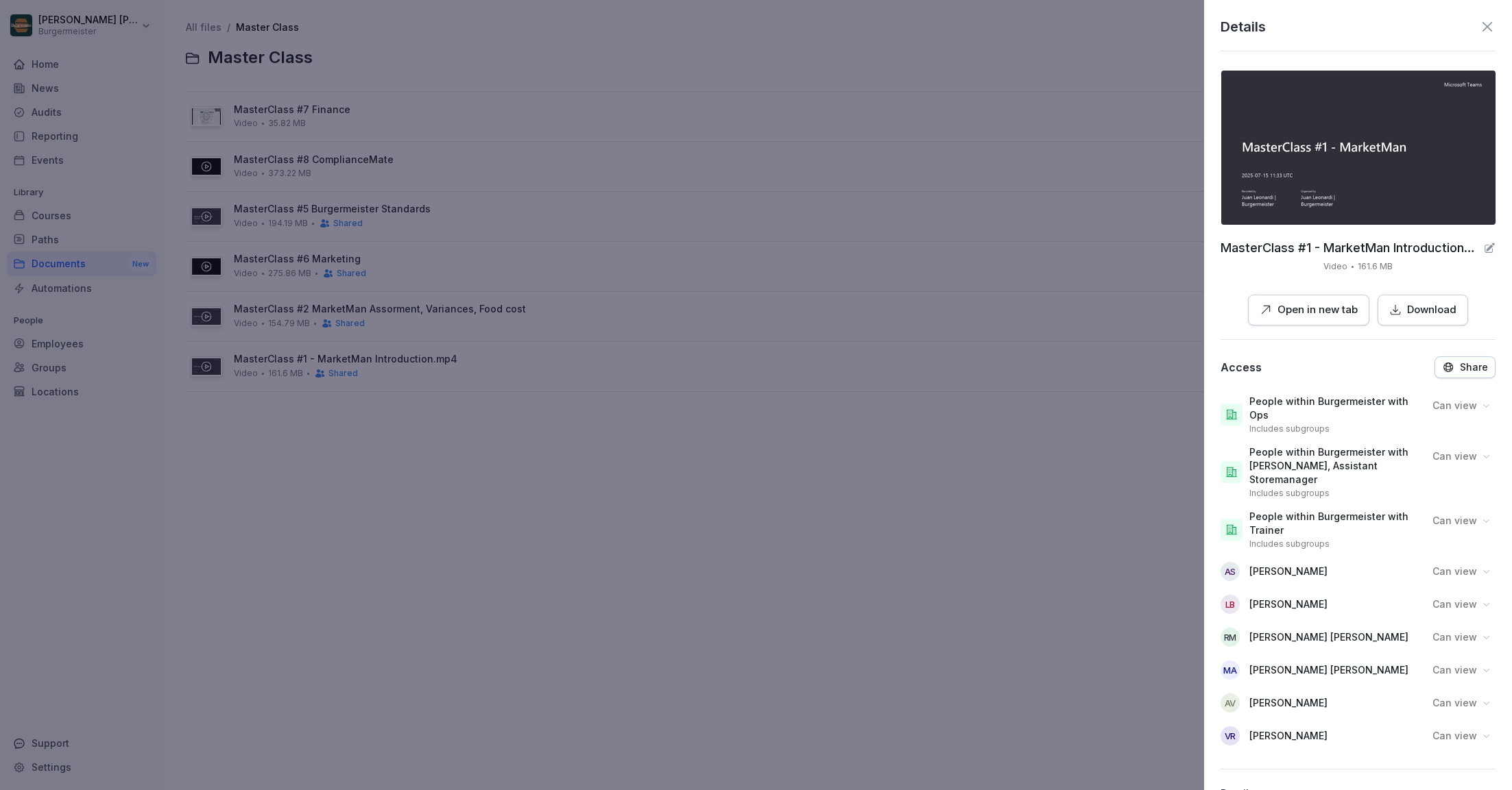
click at [1454, 361] on icon "button" at bounding box center [1449, 367] width 13 height 13
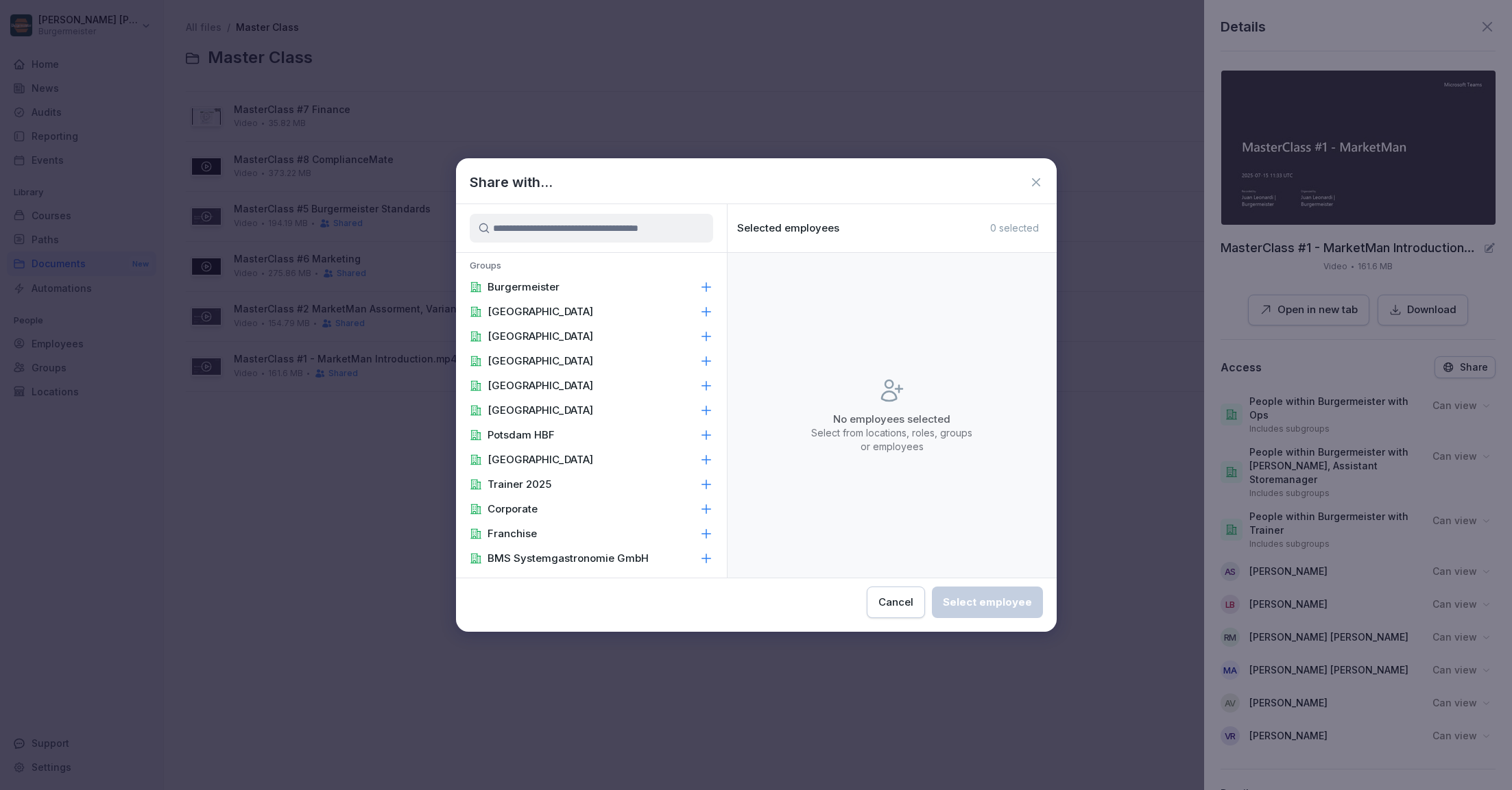
click at [608, 239] on input at bounding box center [591, 228] width 244 height 29
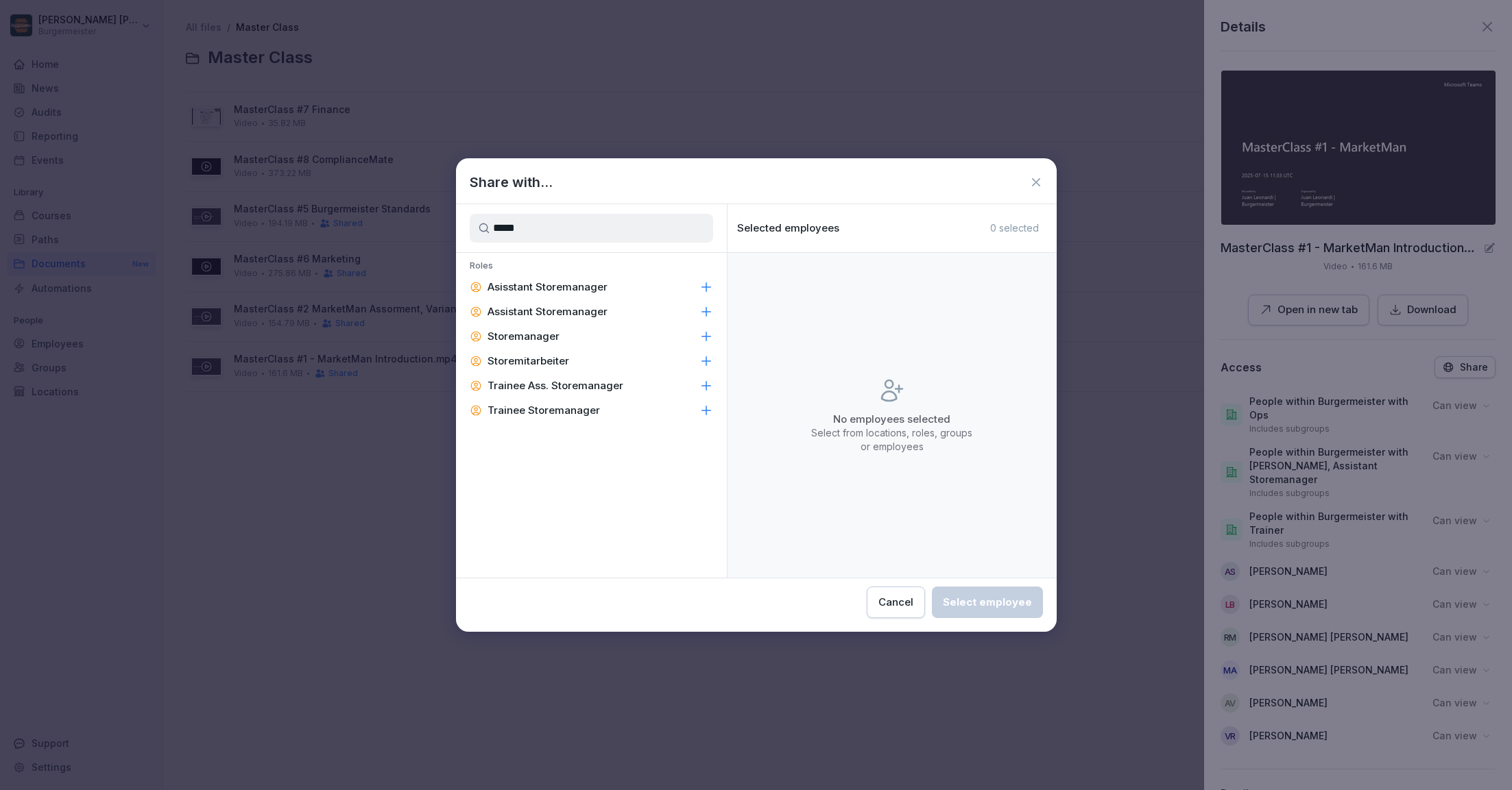
type input "*****"
click at [555, 333] on p "Storemanager" at bounding box center [523, 337] width 72 height 14
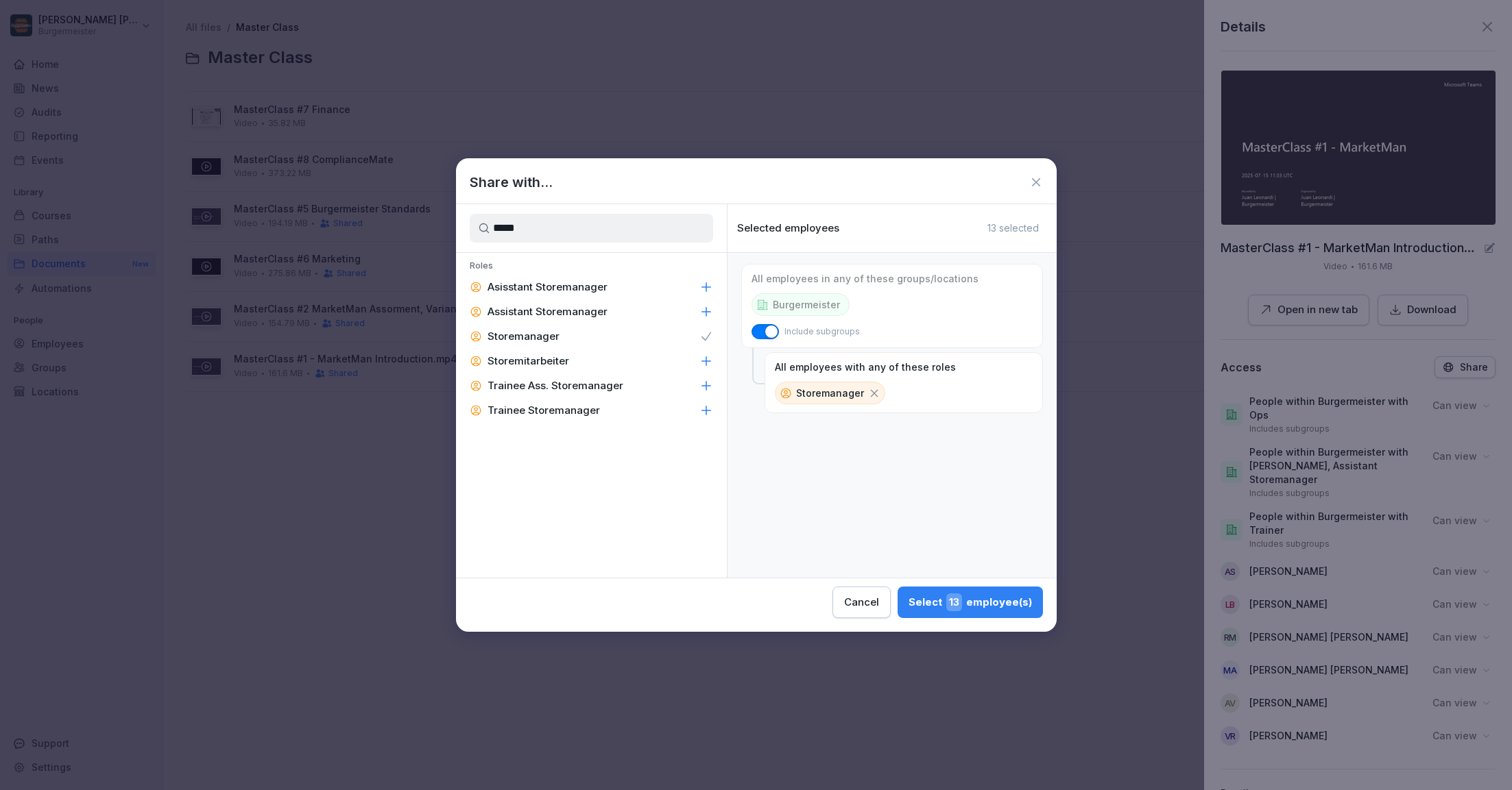
click at [850, 599] on div "Cancel" at bounding box center [861, 602] width 35 height 15
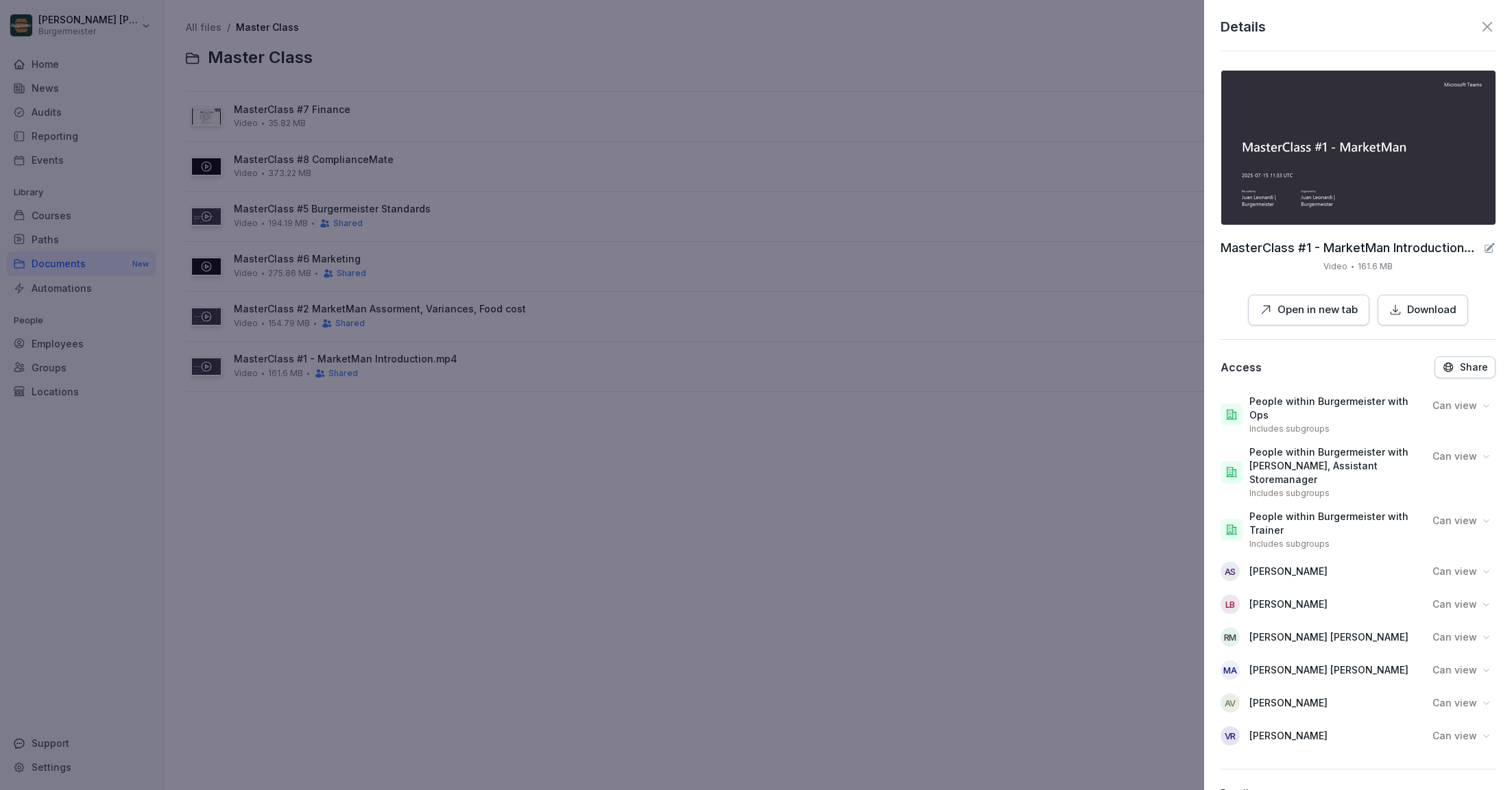
click at [371, 532] on div at bounding box center [756, 395] width 1512 height 790
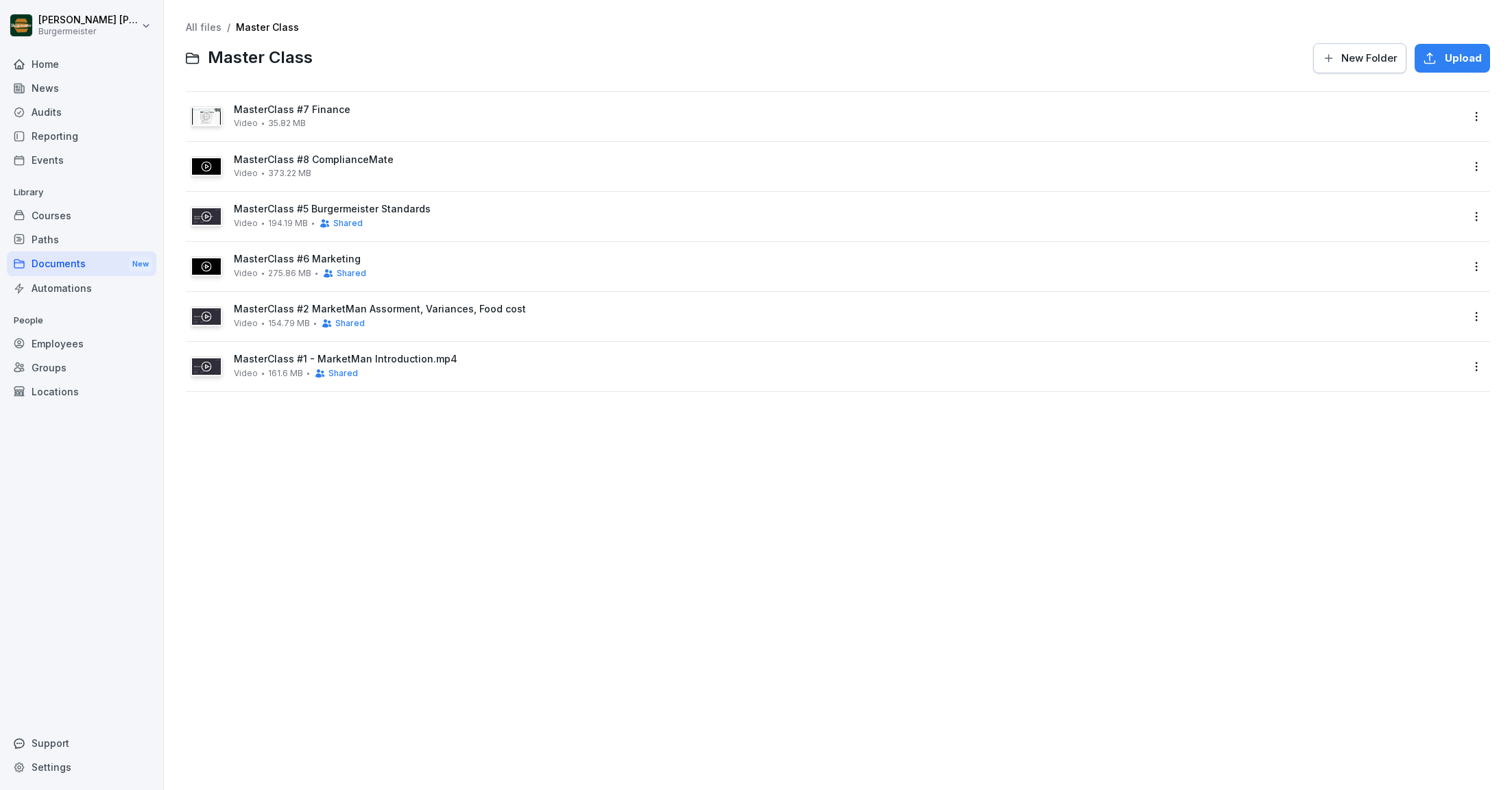
click at [379, 483] on div "All files / Master Class Master Class New Folder Upload MasterClass #7 Finance …" at bounding box center [837, 395] width 1327 height 770
